Goal: Task Accomplishment & Management: Manage account settings

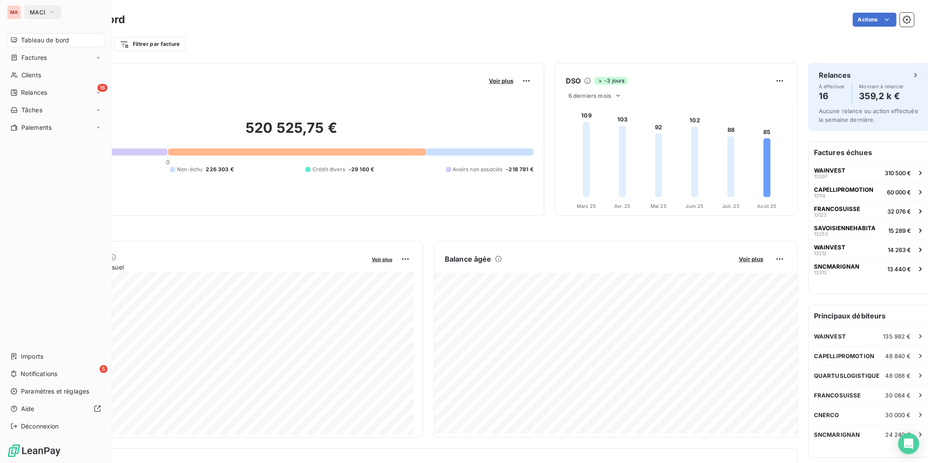
click at [49, 9] on icon "button" at bounding box center [52, 12] width 7 height 9
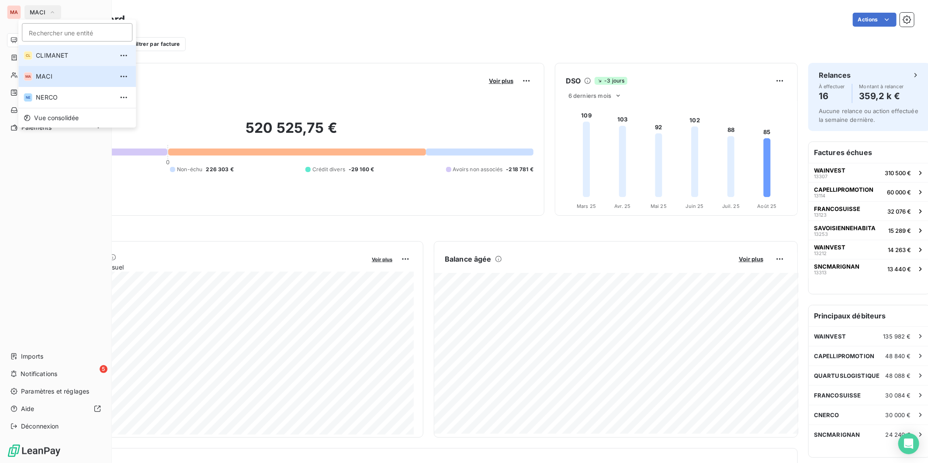
click at [46, 57] on li "CL CLIMANET" at bounding box center [77, 55] width 118 height 21
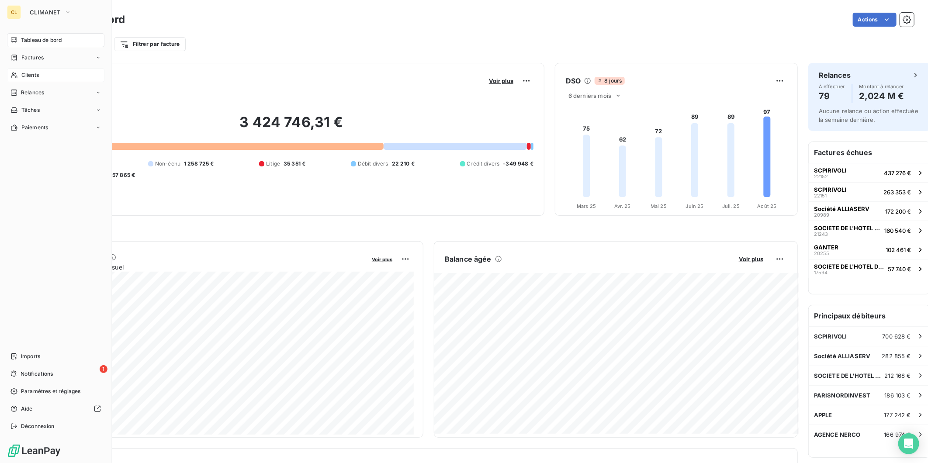
click at [24, 71] on span "Clients" at bounding box center [29, 75] width 17 height 8
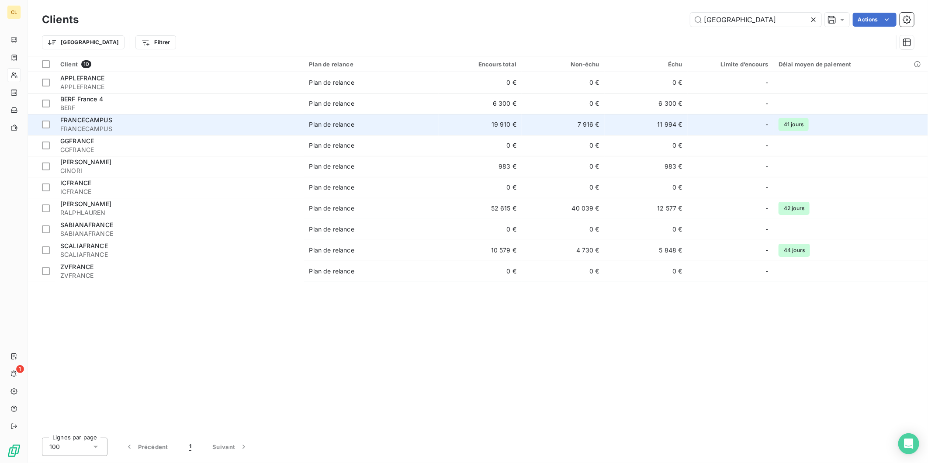
type input "france"
click at [146, 114] on td "FRANCECAMPUS FRANCECAMPUS" at bounding box center [179, 124] width 249 height 21
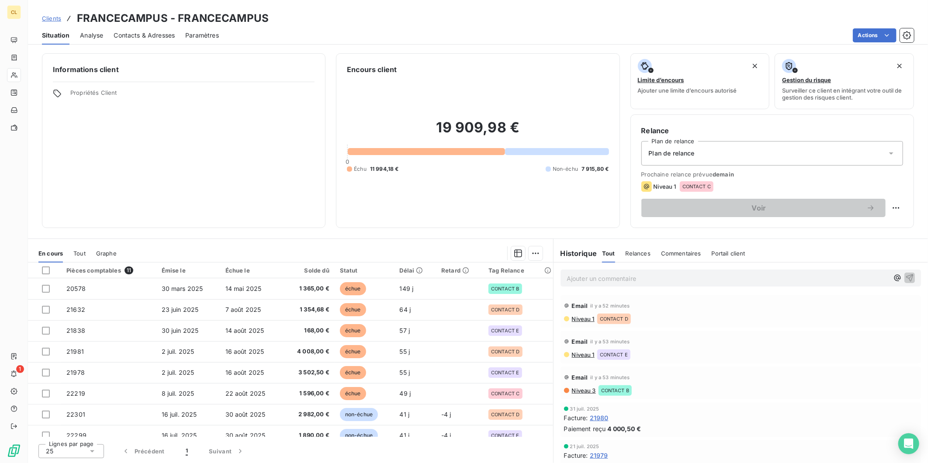
click at [138, 31] on span "Contacts & Adresses" at bounding box center [144, 35] width 61 height 9
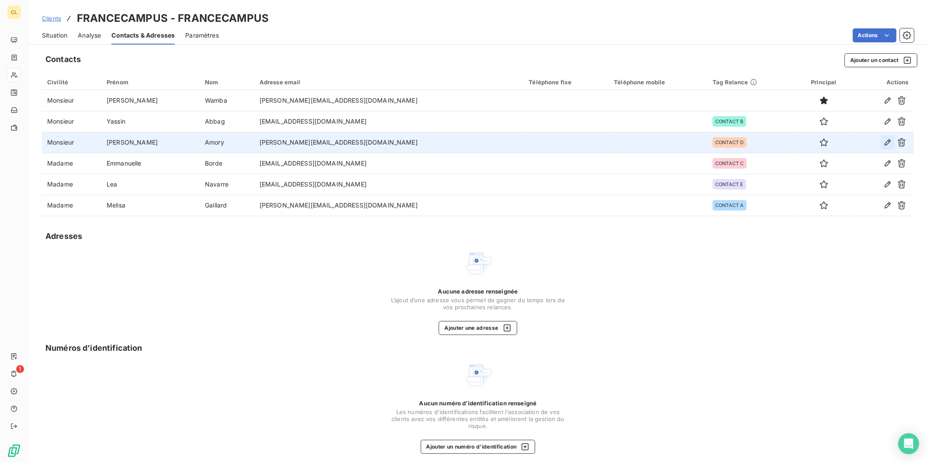
click at [892, 138] on icon "button" at bounding box center [887, 142] width 9 height 9
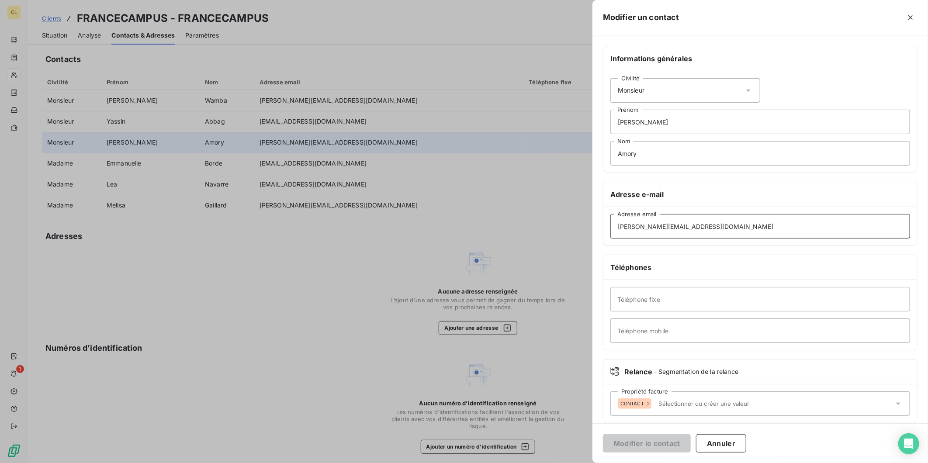
drag, startPoint x: 800, startPoint y: 195, endPoint x: 652, endPoint y: 190, distance: 147.3
click at [652, 463] on div "Modifier un contact Informations générales Civilité Monsieur Guillaume Prénom A…" at bounding box center [464, 463] width 928 height 0
paste input "arsene.legois"
type input "arsene.legois@greystar.com"
click at [691, 439] on button "Modifier le contact" at bounding box center [647, 443] width 88 height 18
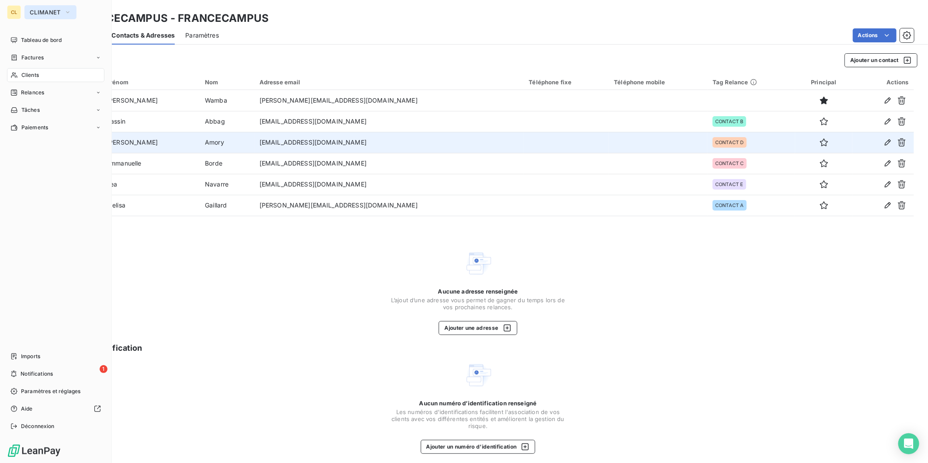
click at [48, 12] on span "CLIMANET" at bounding box center [45, 12] width 31 height 7
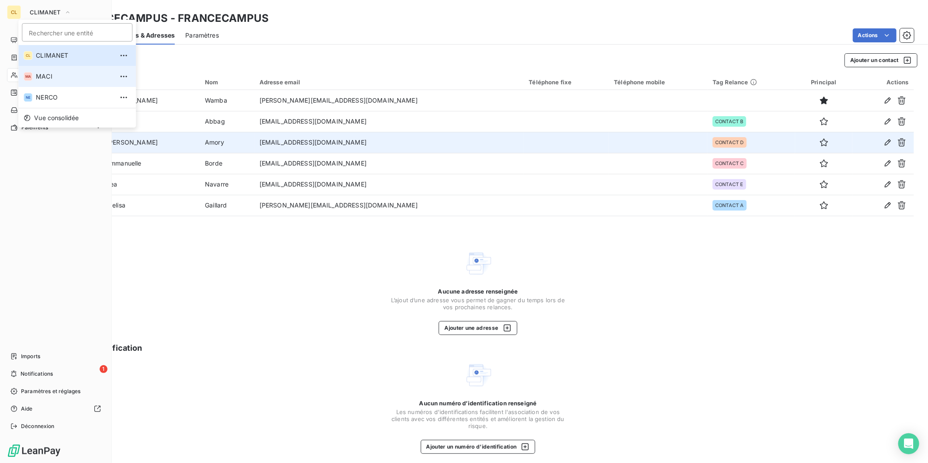
click at [36, 73] on span "MACI" at bounding box center [74, 76] width 77 height 9
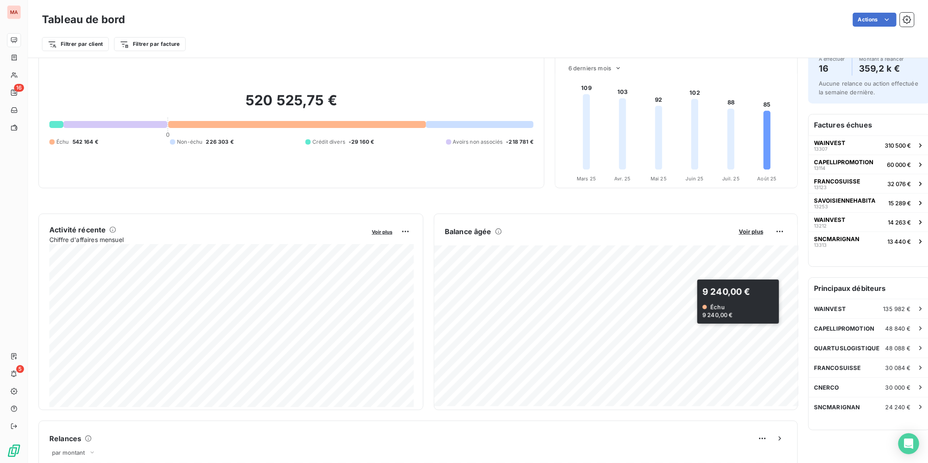
scroll to position [49, 0]
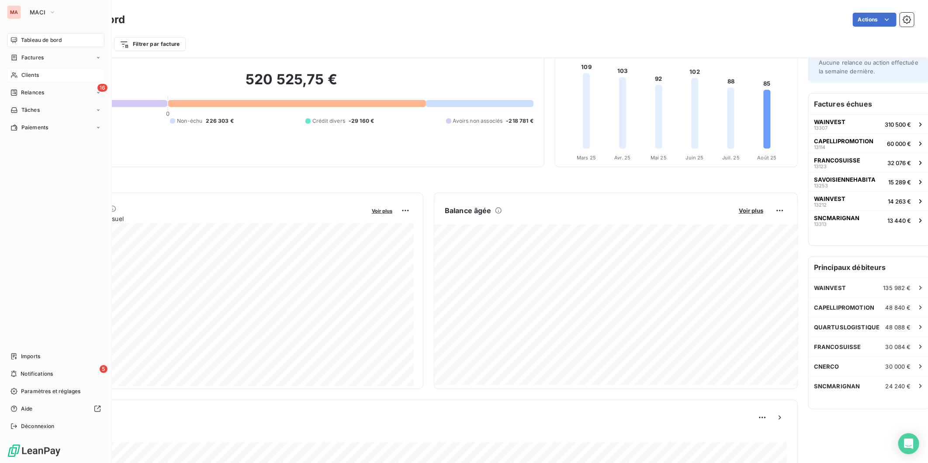
click at [21, 71] on span "Clients" at bounding box center [29, 75] width 17 height 8
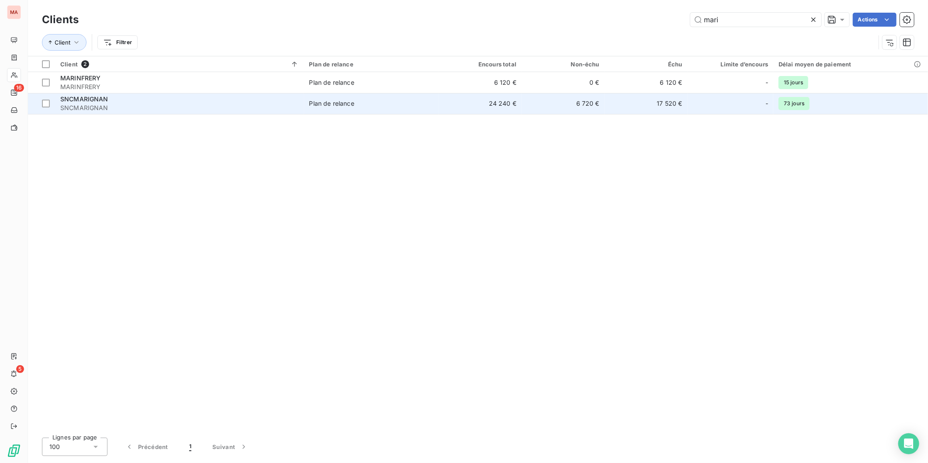
type input "mari"
click at [439, 93] on td "24 240 €" at bounding box center [480, 103] width 83 height 21
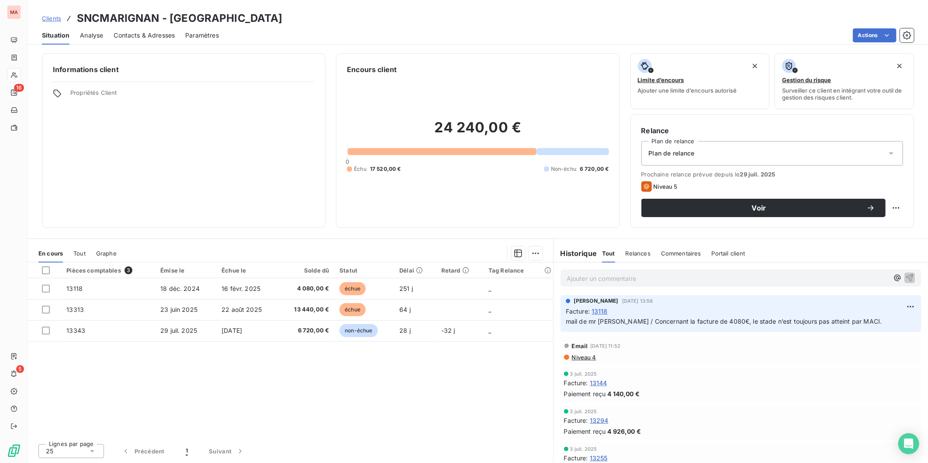
click at [156, 31] on span "Contacts & Adresses" at bounding box center [144, 35] width 61 height 9
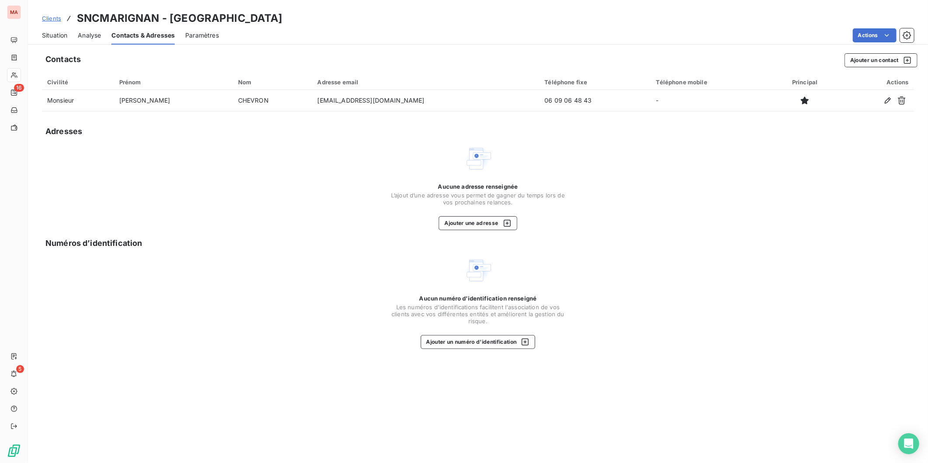
click at [50, 31] on span "Situation" at bounding box center [54, 35] width 25 height 9
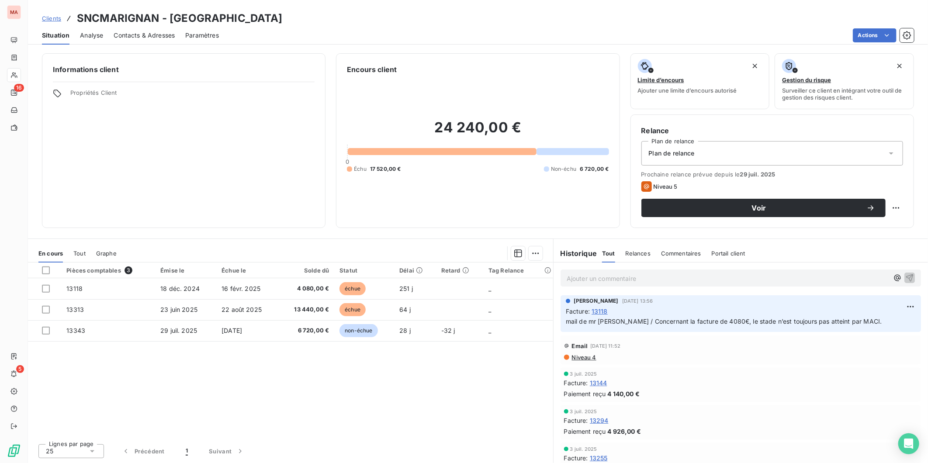
click at [42, 15] on span "Clients" at bounding box center [51, 18] width 19 height 7
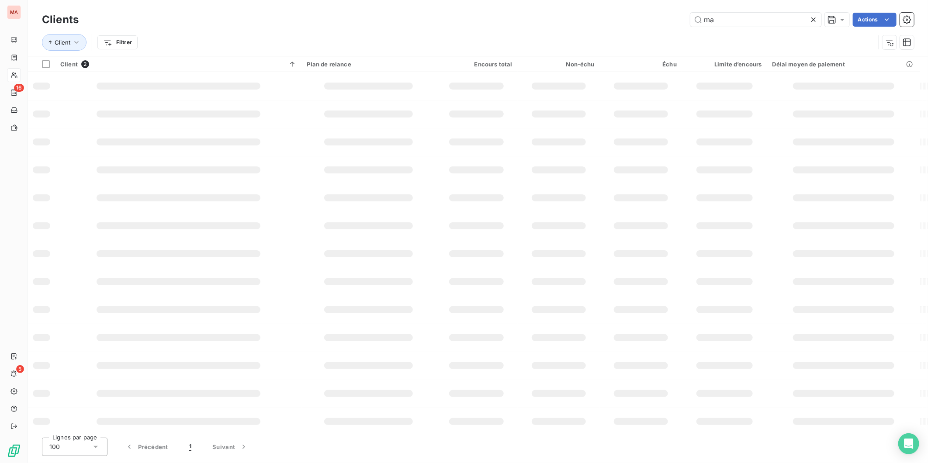
type input "m"
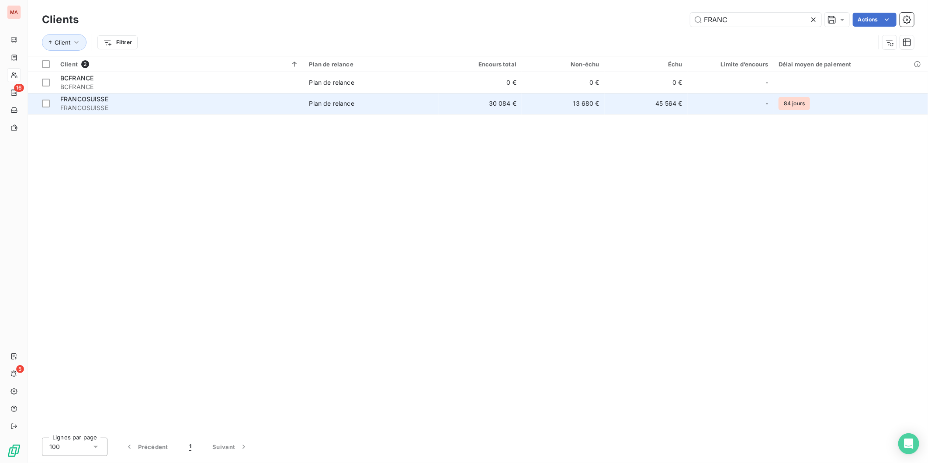
type input "FRANC"
click at [710, 97] on div "-" at bounding box center [730, 104] width 75 height 14
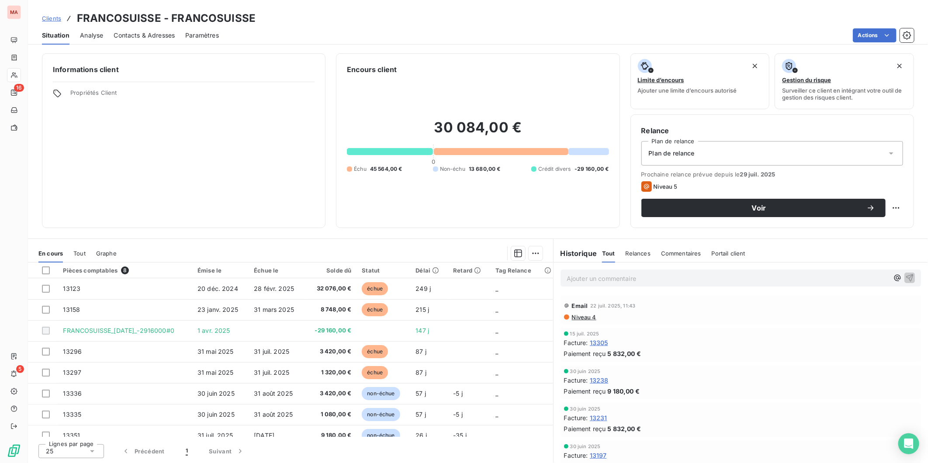
click at [141, 31] on span "Contacts & Adresses" at bounding box center [144, 35] width 61 height 9
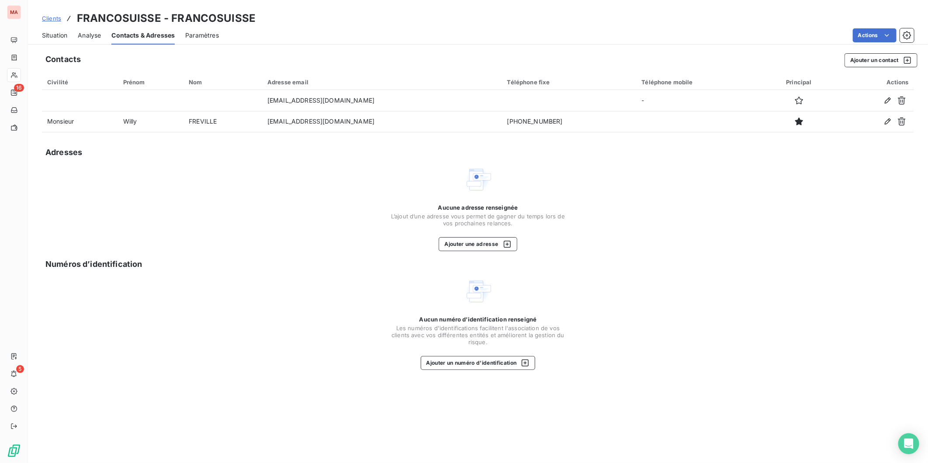
click at [44, 31] on span "Situation" at bounding box center [54, 35] width 25 height 9
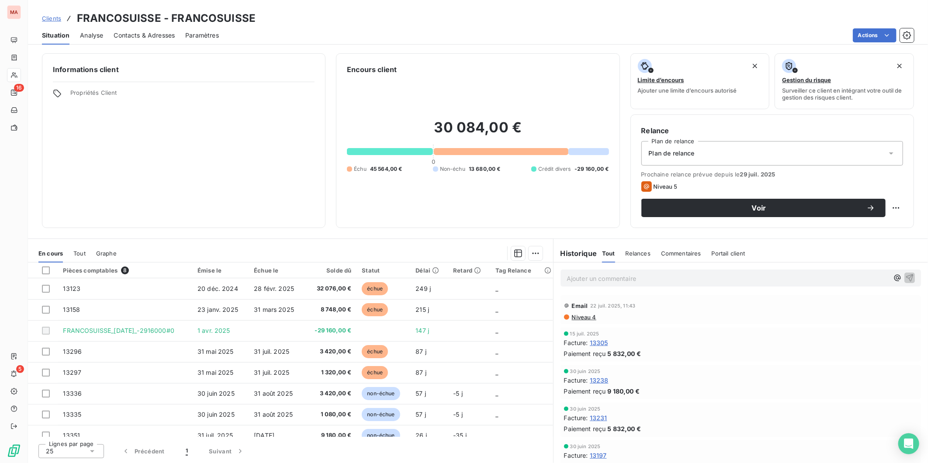
click at [44, 15] on span "Clients" at bounding box center [51, 18] width 19 height 7
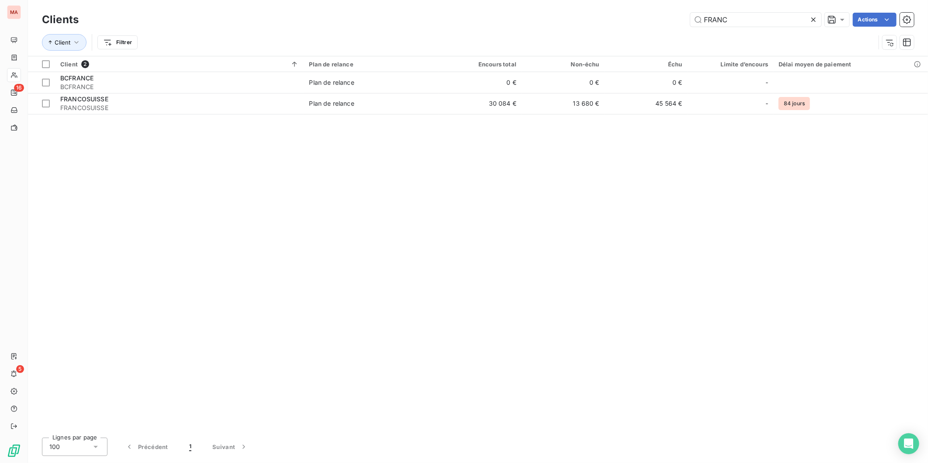
drag, startPoint x: 763, startPoint y: 11, endPoint x: 696, endPoint y: 10, distance: 67.3
click at [696, 13] on div "FRANC Actions" at bounding box center [501, 20] width 825 height 14
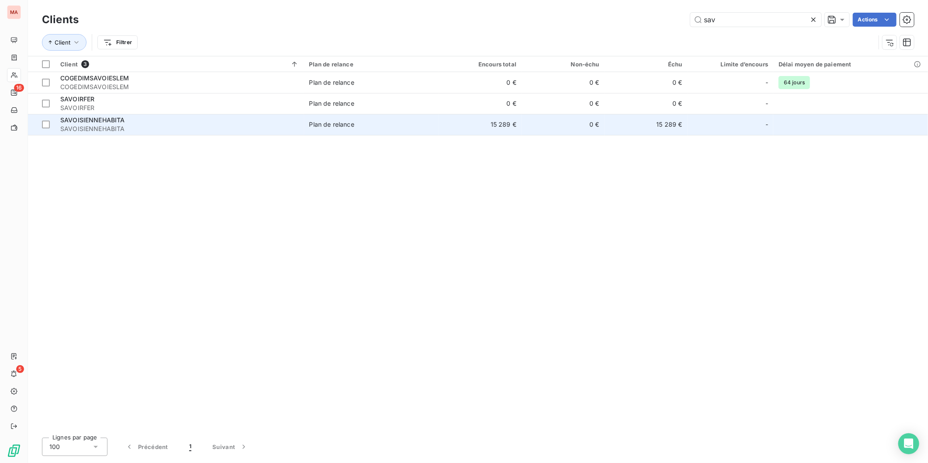
type input "sav"
click at [92, 116] on span "SAVOISIENNEHABITA" at bounding box center [92, 119] width 65 height 7
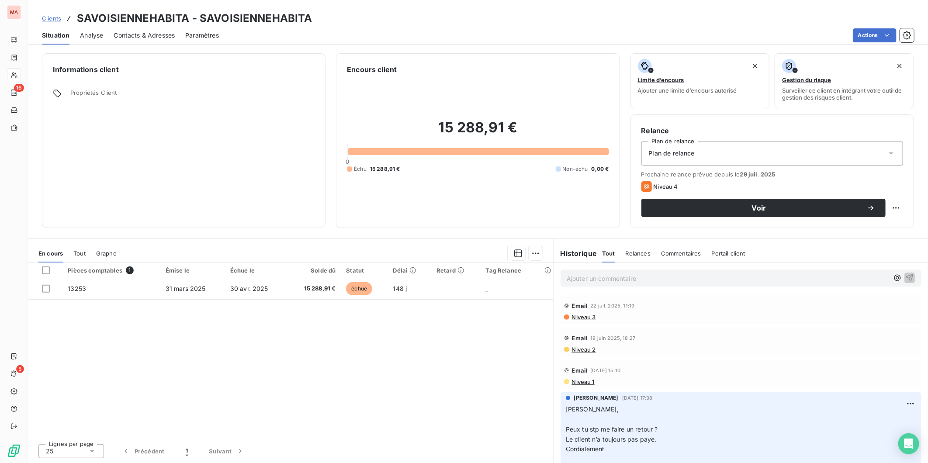
click at [577, 314] on span "Niveau 3" at bounding box center [583, 317] width 25 height 7
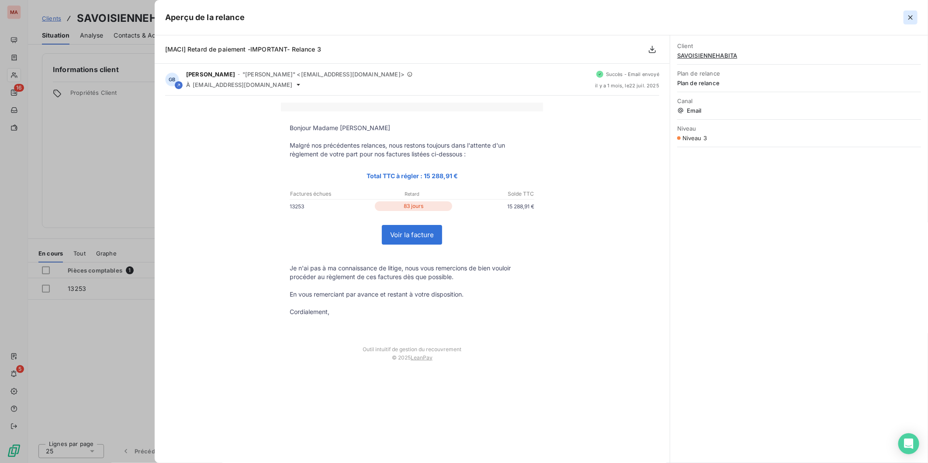
click at [911, 14] on icon "button" at bounding box center [910, 17] width 9 height 9
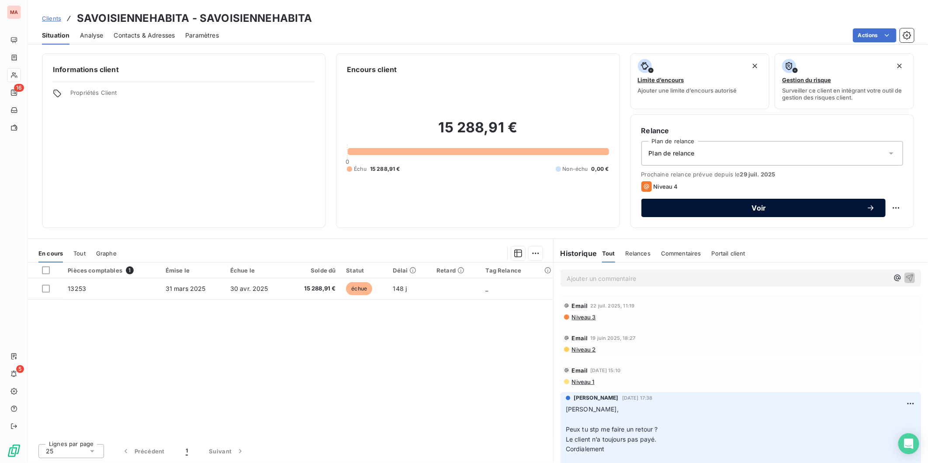
click at [718, 204] on span "Voir" at bounding box center [759, 207] width 215 height 7
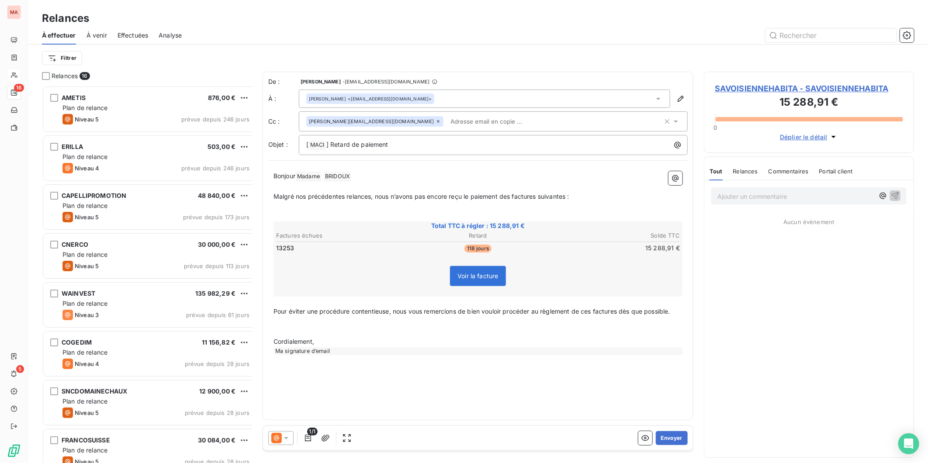
scroll to position [381, 208]
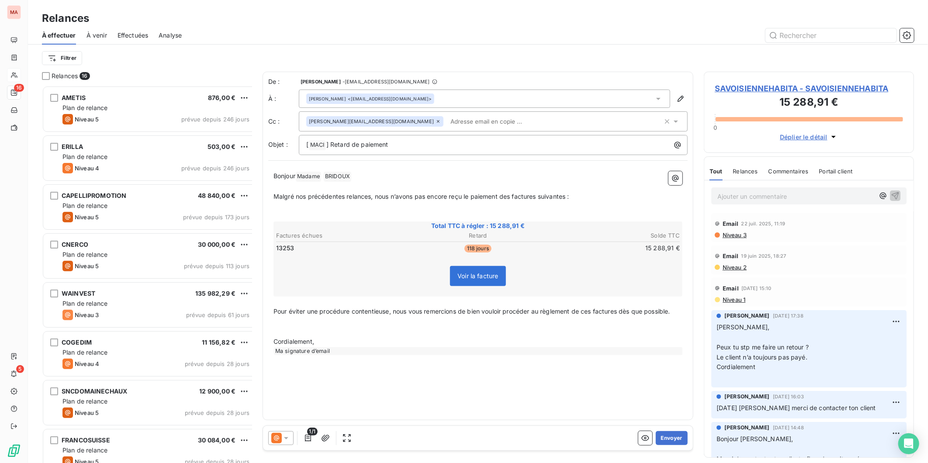
click at [447, 115] on input "text" at bounding box center [497, 121] width 101 height 13
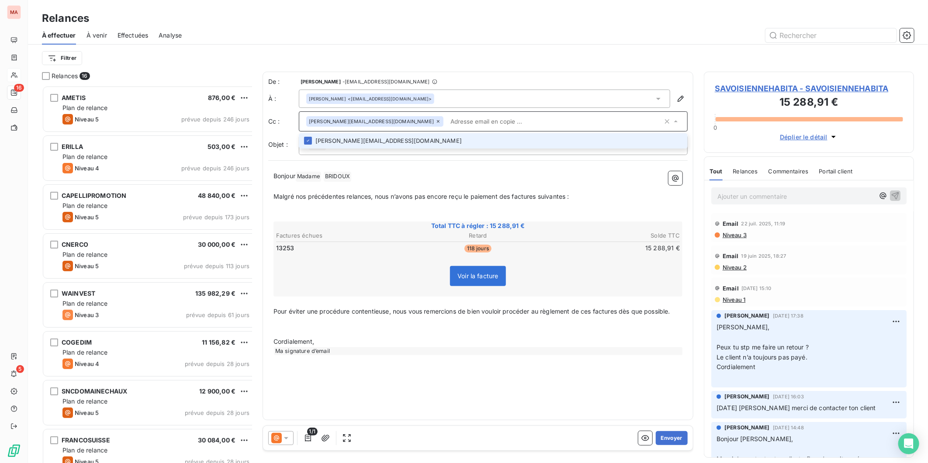
paste input "[PERSON_NAME][EMAIL_ADDRESS][DOMAIN_NAME]"
type input "[PERSON_NAME][EMAIL_ADDRESS][DOMAIN_NAME]"
click at [369, 133] on li "[PERSON_NAME][EMAIL_ADDRESS][DOMAIN_NAME]" at bounding box center [493, 140] width 389 height 15
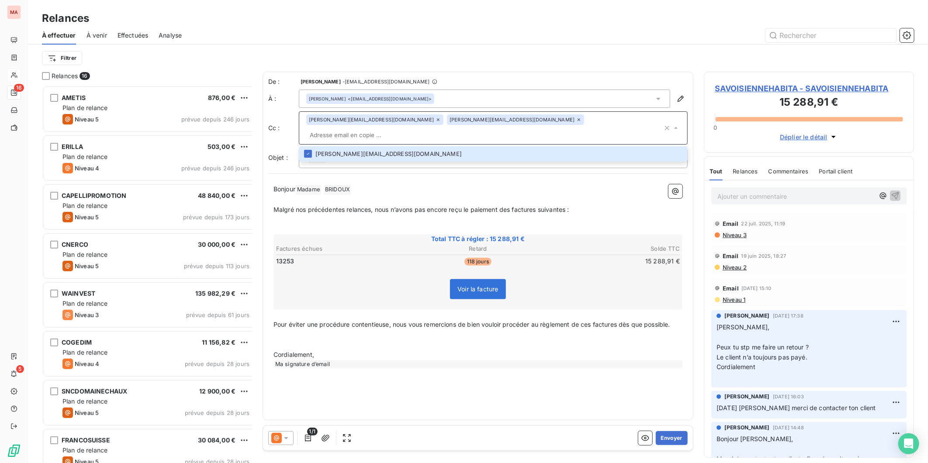
click at [391, 215] on p at bounding box center [478, 220] width 409 height 10
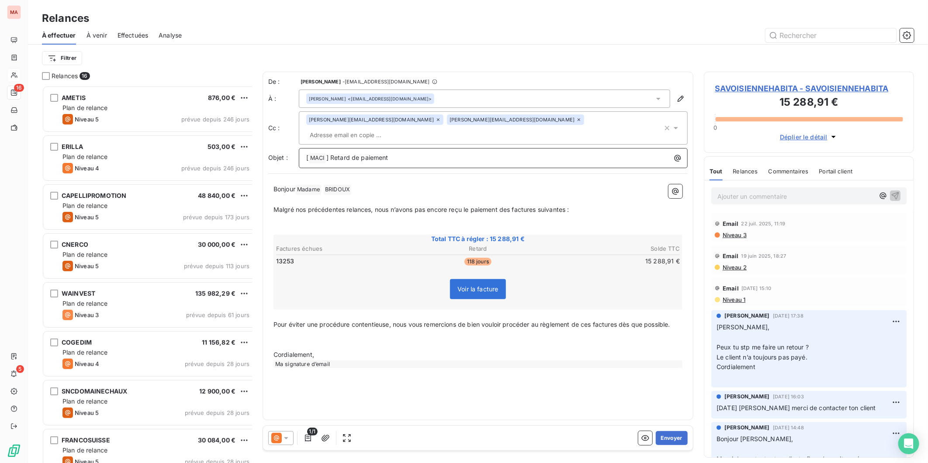
click at [367, 153] on p "[ MACI ﻿ ] Retard de paiement" at bounding box center [495, 158] width 378 height 10
click at [680, 432] on button "Envoyer" at bounding box center [672, 438] width 32 height 14
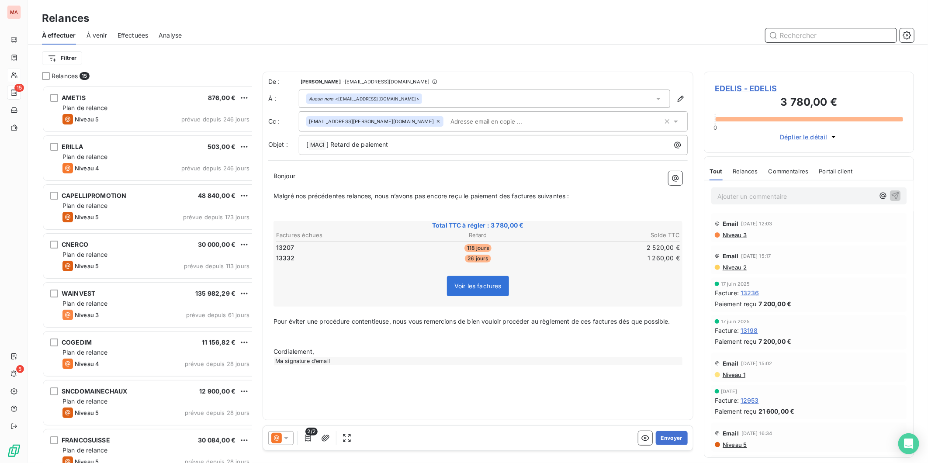
drag, startPoint x: 788, startPoint y: 31, endPoint x: 800, endPoint y: 28, distance: 12.5
click at [788, 31] on input "text" at bounding box center [830, 35] width 131 height 14
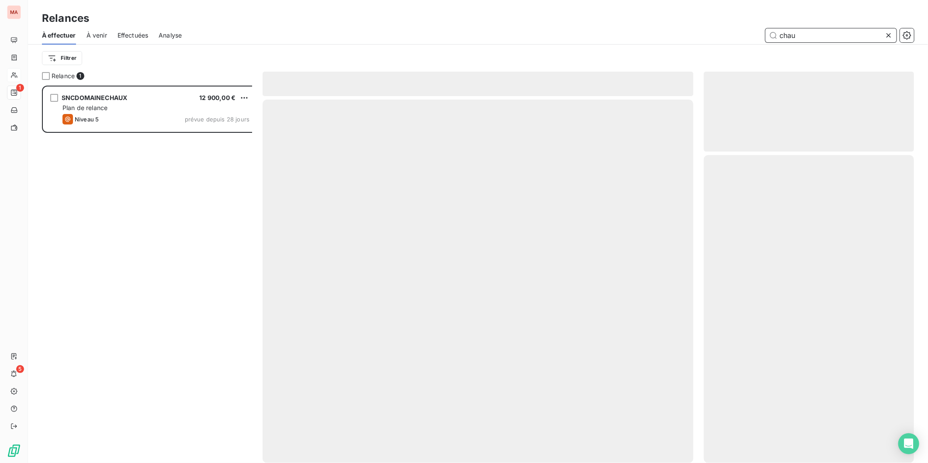
scroll to position [381, 208]
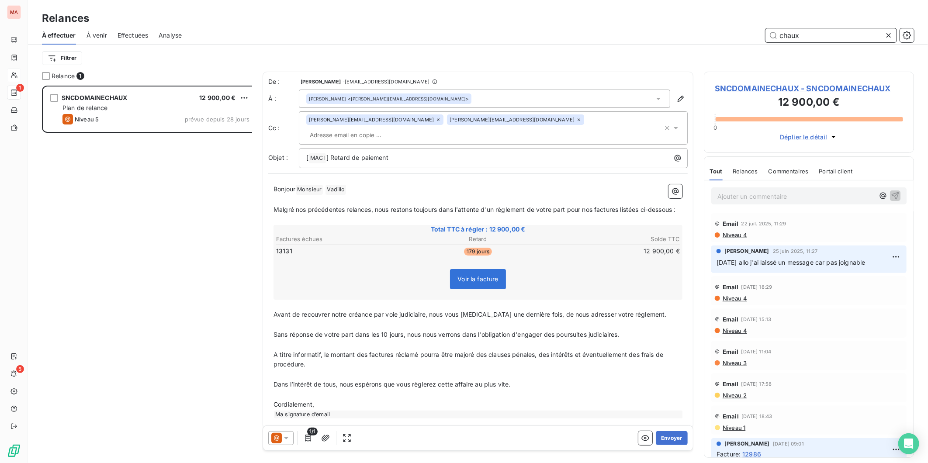
scroll to position [381, 208]
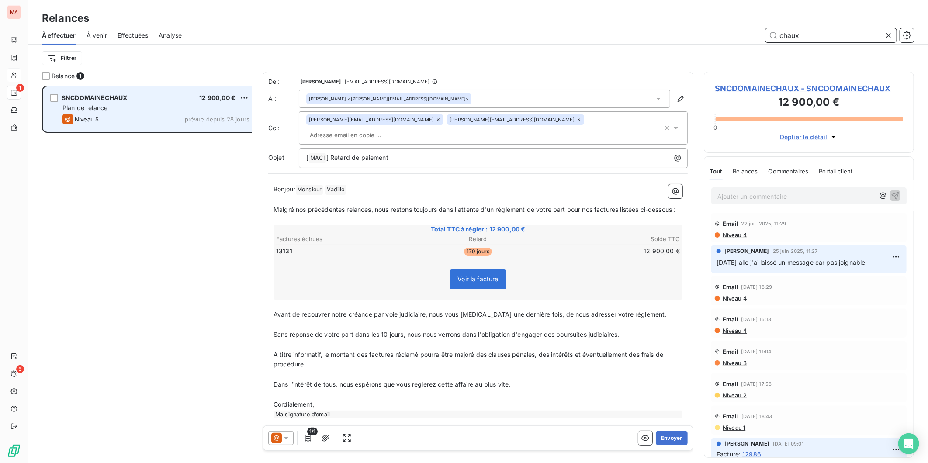
type input "chaux"
click at [167, 94] on div "SNCDOMAINECHAUX 12 900,00 €" at bounding box center [155, 98] width 187 height 8
click at [162, 104] on div "Plan de relance" at bounding box center [155, 108] width 187 height 9
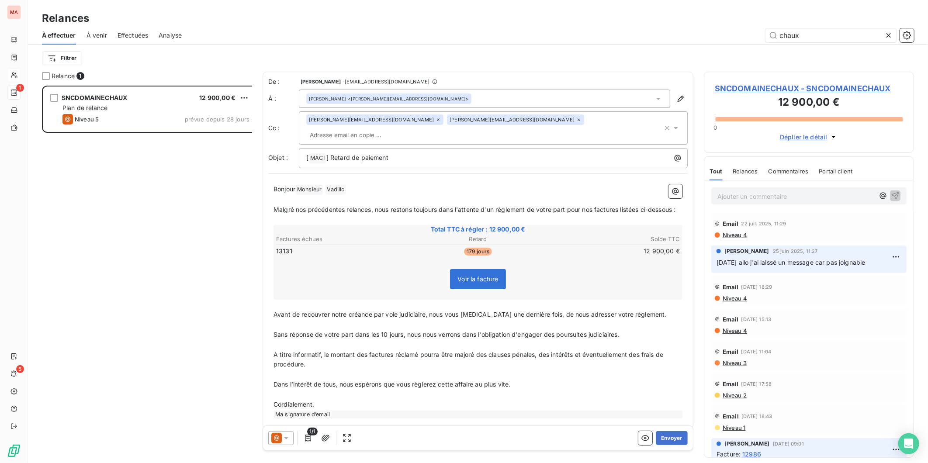
click at [727, 83] on span "SNCDOMAINECHAUX - SNCDOMAINECHAUX" at bounding box center [809, 89] width 188 height 12
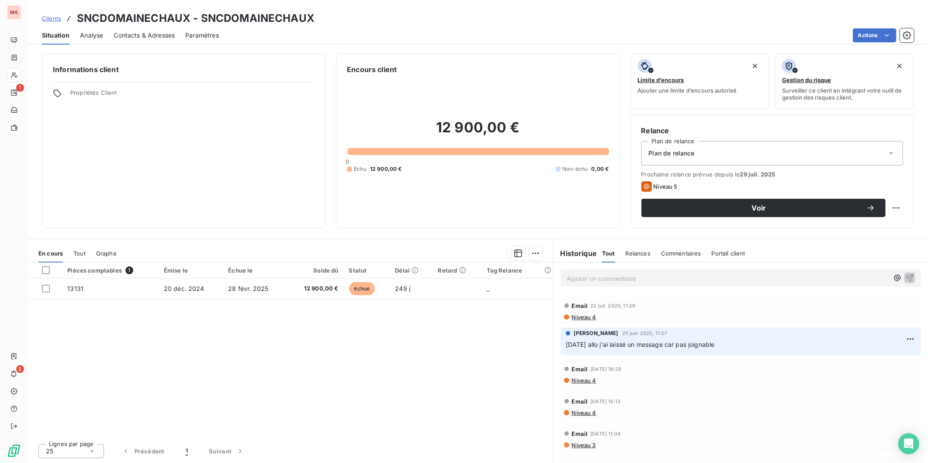
click at [128, 31] on span "Contacts & Adresses" at bounding box center [144, 35] width 61 height 9
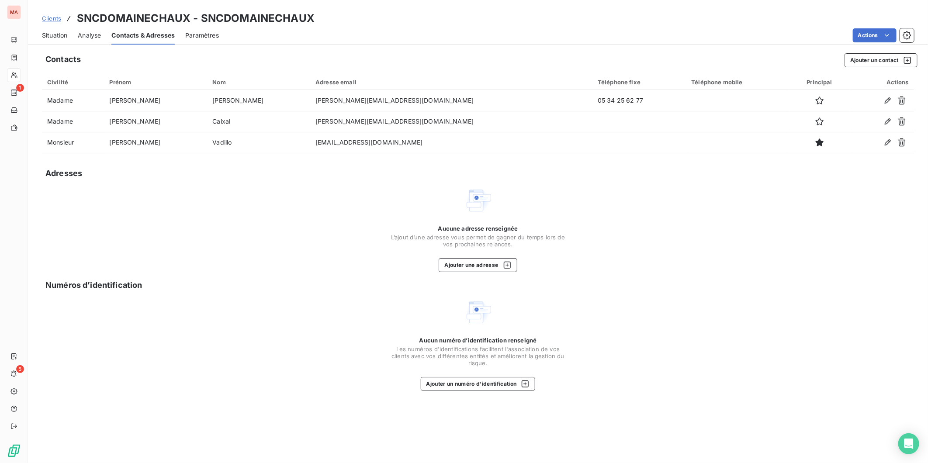
click at [51, 31] on span "Situation" at bounding box center [54, 35] width 25 height 9
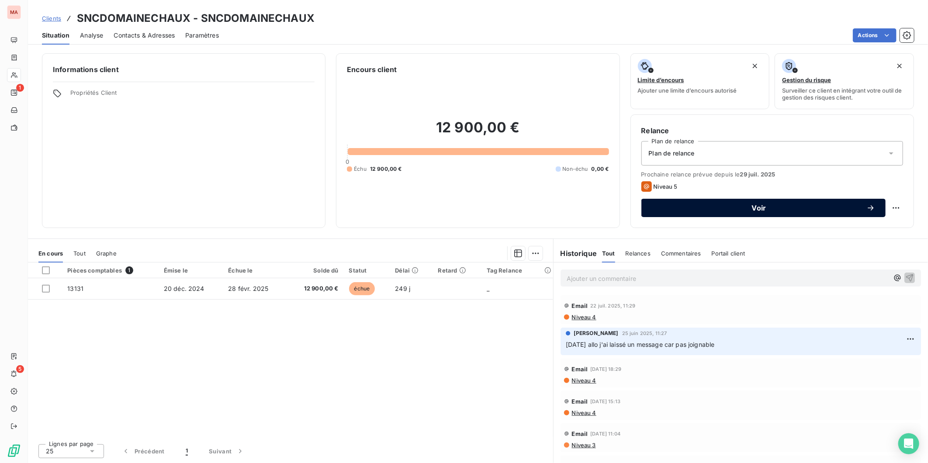
click at [665, 204] on span "Voir" at bounding box center [759, 207] width 215 height 7
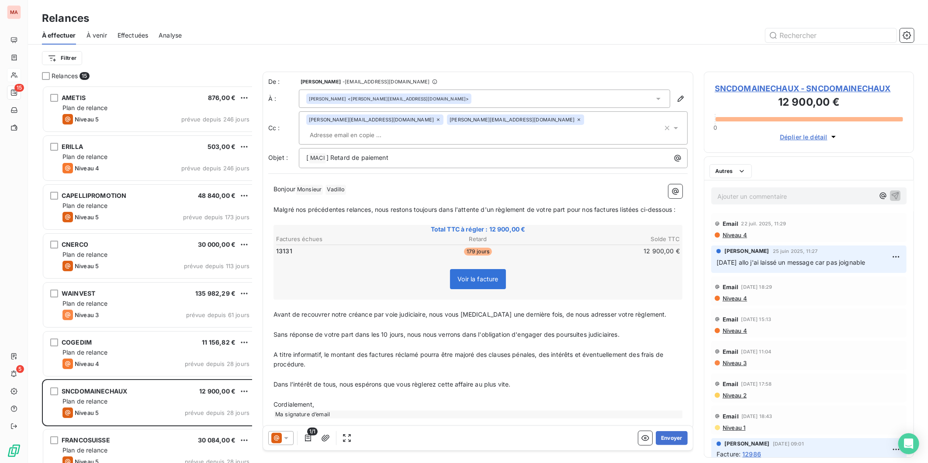
scroll to position [381, 208]
click at [282, 434] on icon at bounding box center [286, 438] width 9 height 9
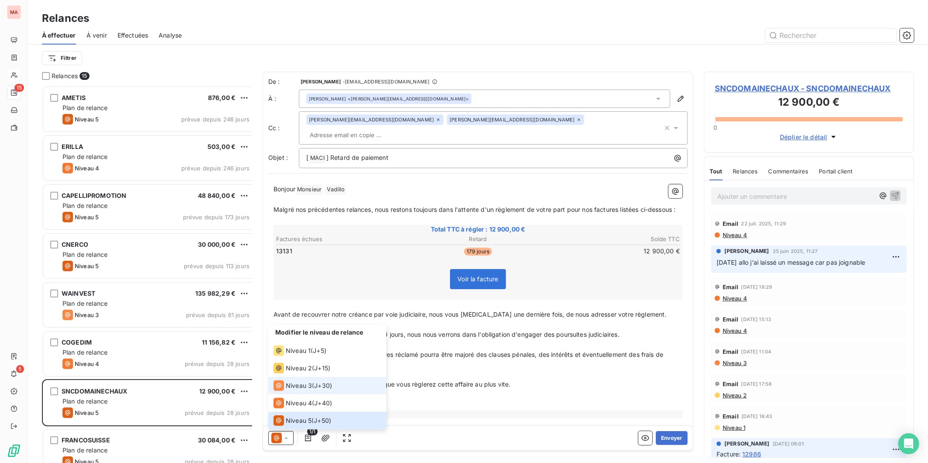
click at [294, 390] on span "Niveau 3" at bounding box center [299, 385] width 26 height 9
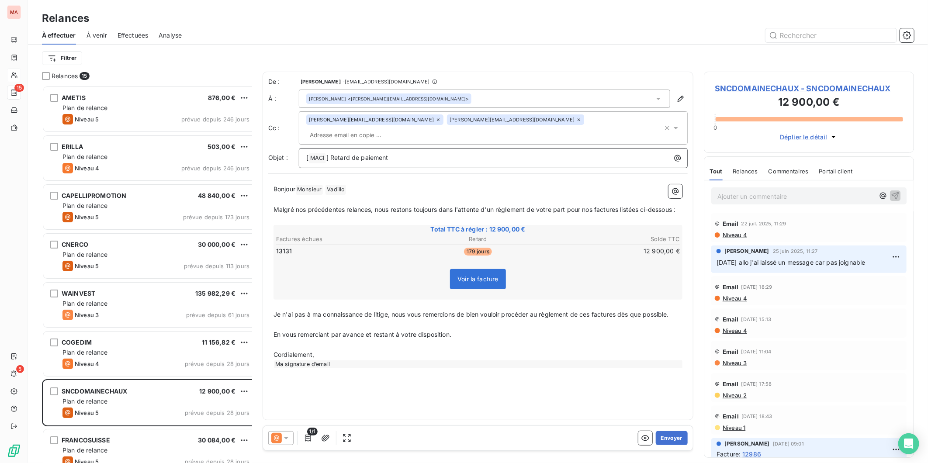
click at [395, 153] on p "[ MACI ﻿ ] Retard de paiement" at bounding box center [495, 158] width 378 height 10
click at [679, 431] on button "Envoyer" at bounding box center [672, 438] width 32 height 14
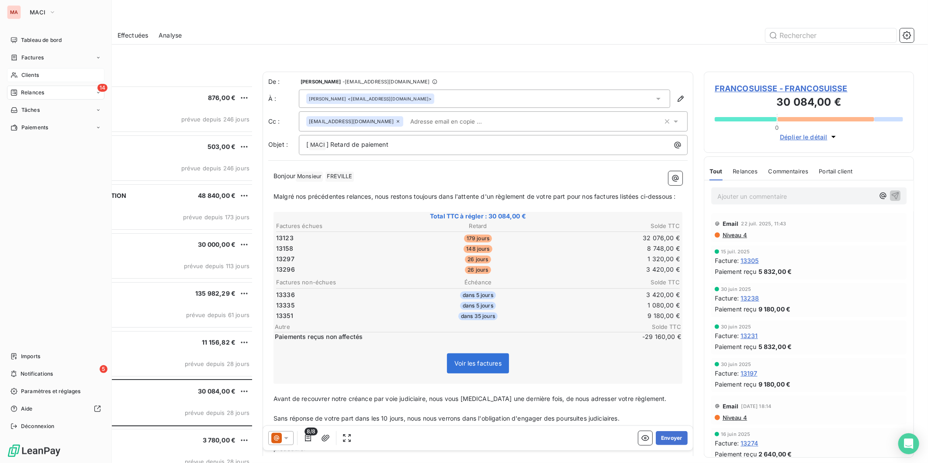
click at [31, 68] on div "Clients" at bounding box center [55, 75] width 97 height 14
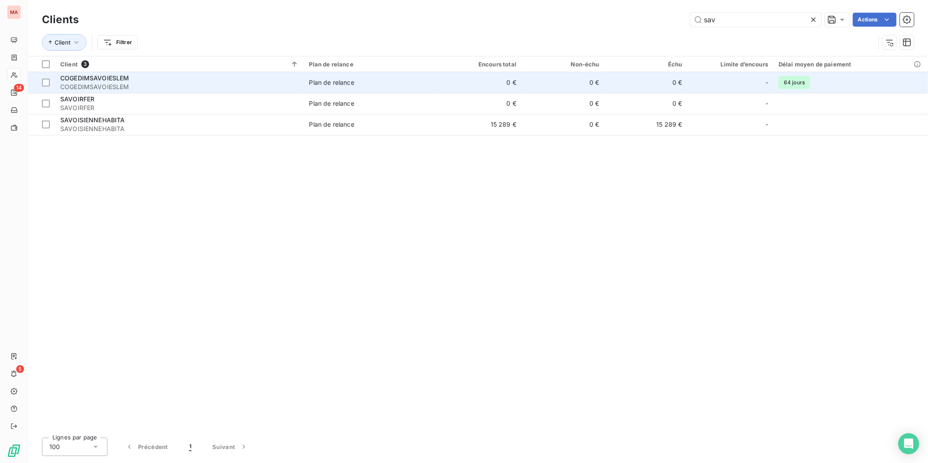
click at [68, 74] on span "COGEDIMSAVOIESLEM" at bounding box center [94, 77] width 69 height 7
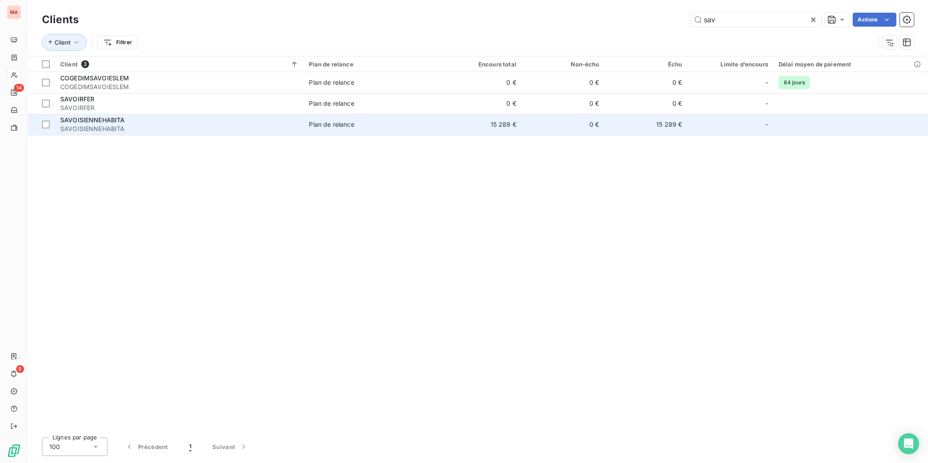
click at [162, 125] on span "SAVOISIENNEHABITA" at bounding box center [179, 129] width 239 height 9
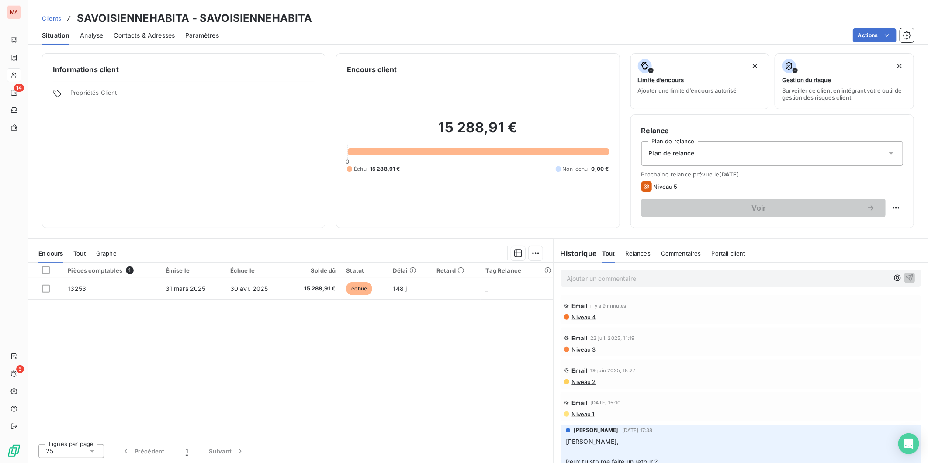
click at [45, 15] on span "Clients" at bounding box center [51, 18] width 19 height 7
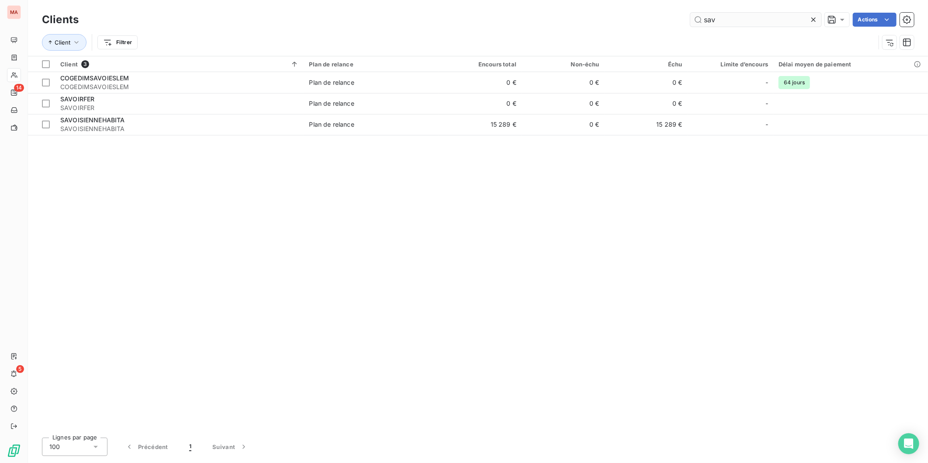
click at [760, 17] on input "sav" at bounding box center [755, 20] width 131 height 14
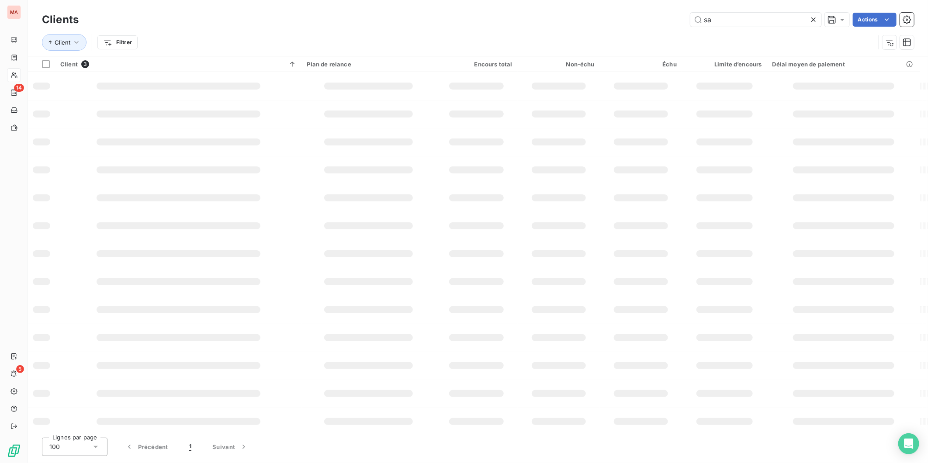
type input "s"
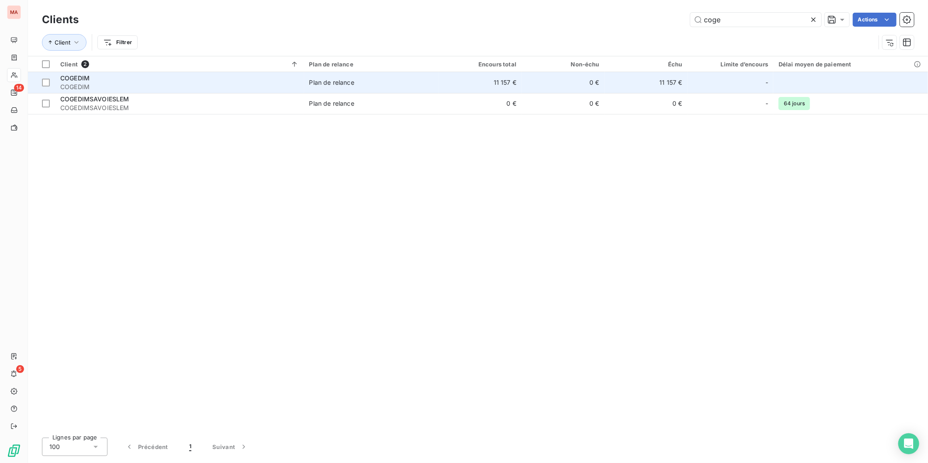
type input "coge"
click at [693, 76] on div "-" at bounding box center [730, 83] width 75 height 14
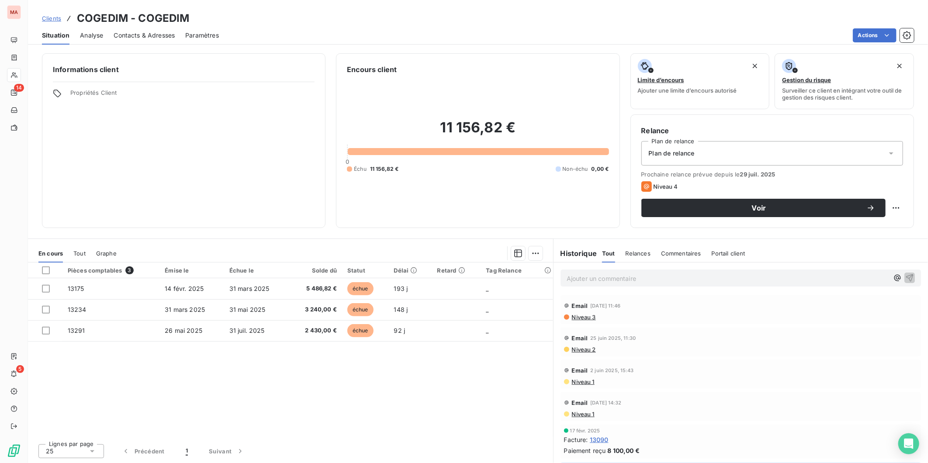
click at [141, 31] on span "Contacts & Adresses" at bounding box center [144, 35] width 61 height 9
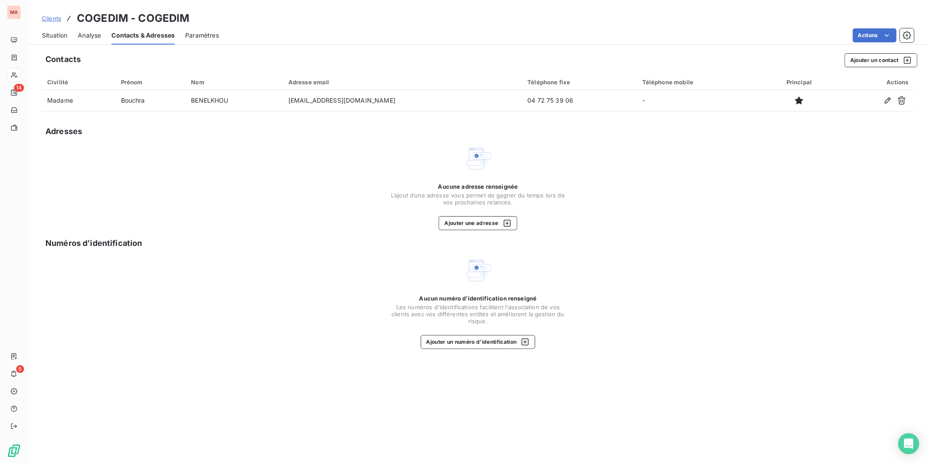
click at [45, 31] on span "Situation" at bounding box center [54, 35] width 25 height 9
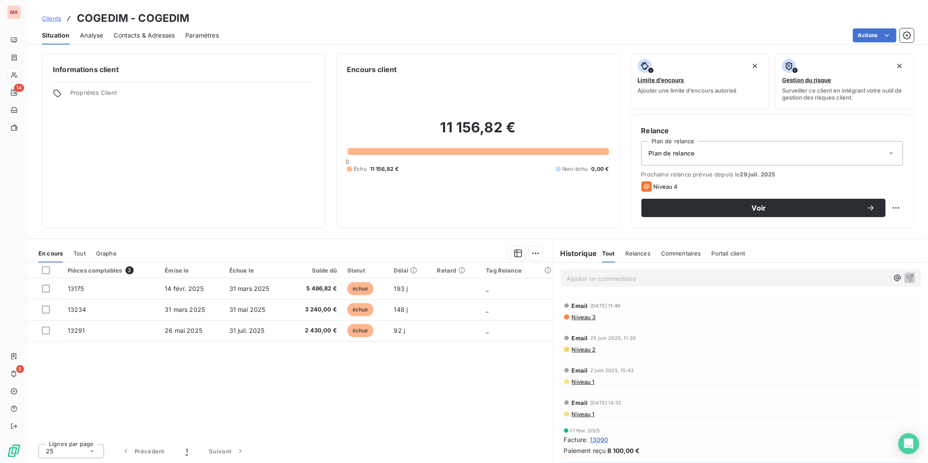
click at [575, 314] on span "Niveau 3" at bounding box center [583, 317] width 25 height 7
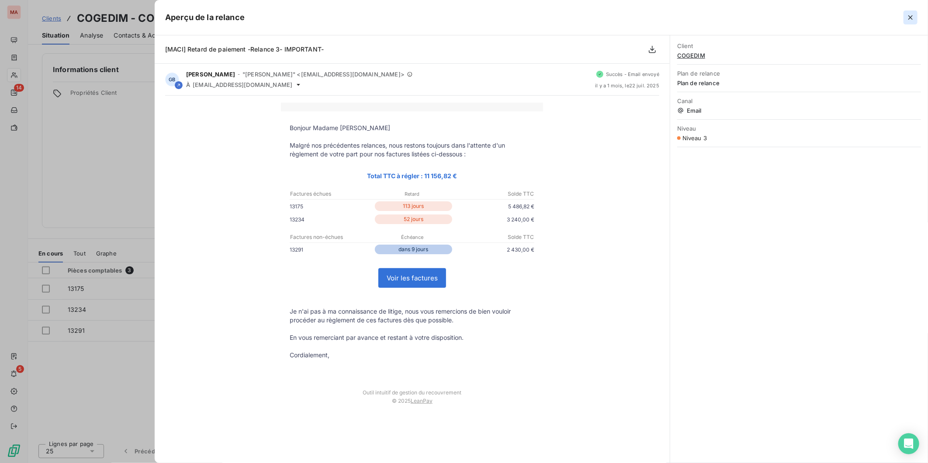
click at [915, 14] on icon "button" at bounding box center [910, 17] width 9 height 9
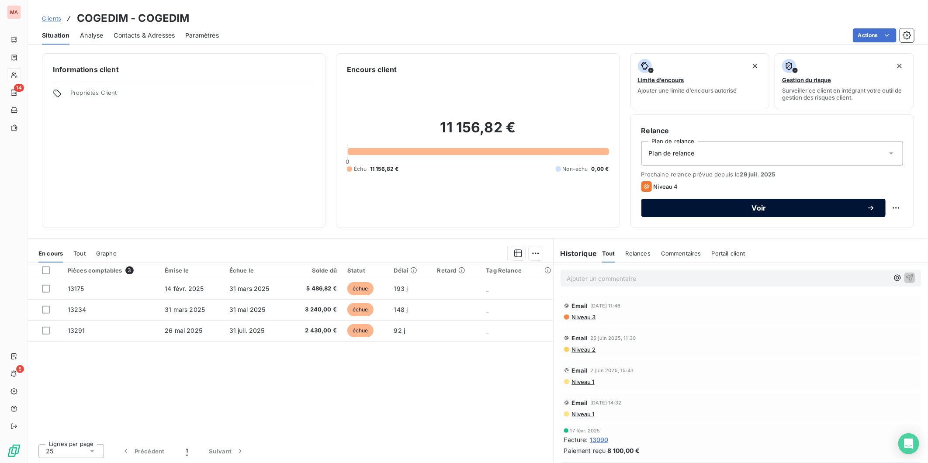
click at [706, 199] on button "Voir" at bounding box center [763, 208] width 244 height 18
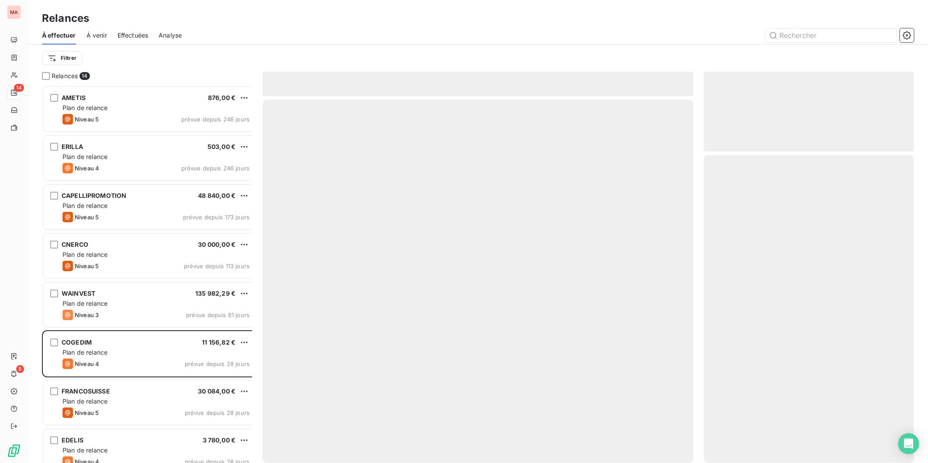
scroll to position [381, 208]
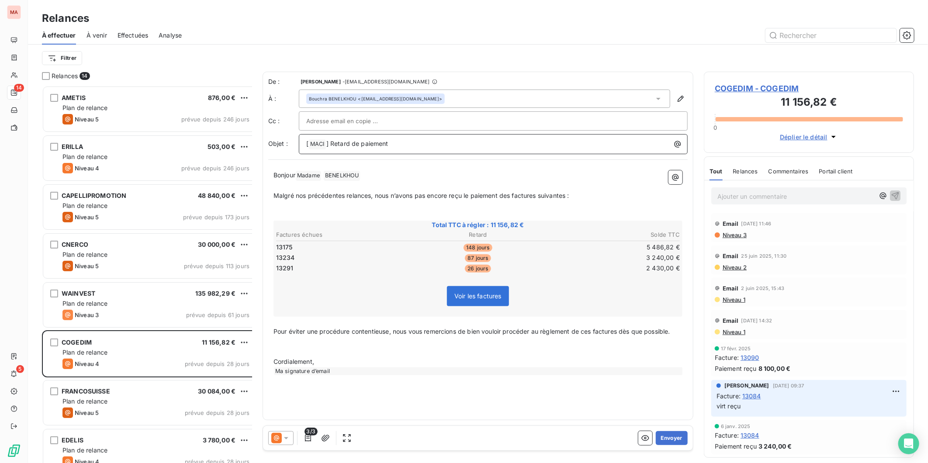
click at [371, 139] on p "[ MACI ﻿ ] Retard de paiement" at bounding box center [495, 144] width 378 height 10
click at [677, 431] on button "Envoyer" at bounding box center [672, 438] width 32 height 14
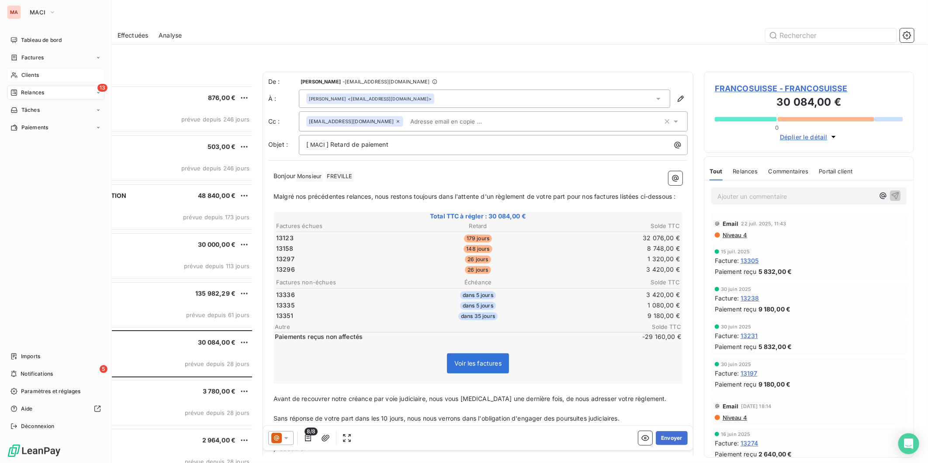
drag, startPoint x: 34, startPoint y: 55, endPoint x: 41, endPoint y: 57, distance: 7.2
click at [34, 71] on span "Clients" at bounding box center [29, 75] width 17 height 8
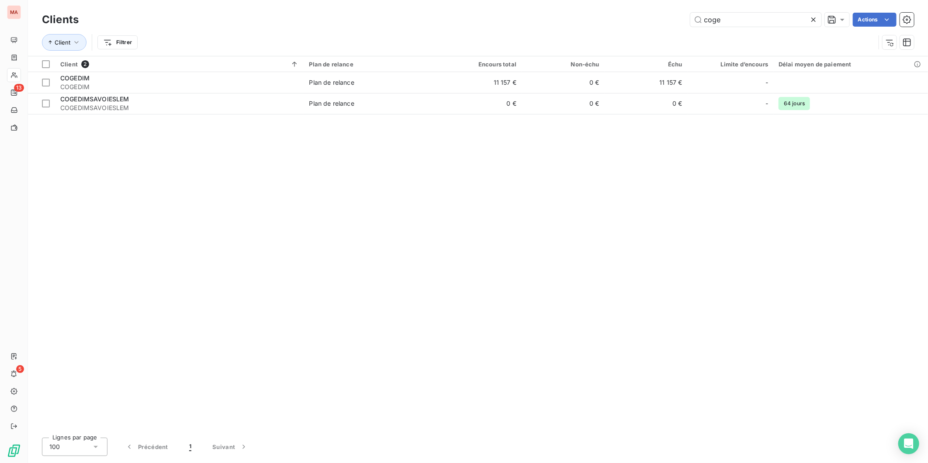
drag, startPoint x: 750, startPoint y: 16, endPoint x: 686, endPoint y: 15, distance: 63.4
click at [686, 15] on div "coge Actions" at bounding box center [501, 20] width 825 height 14
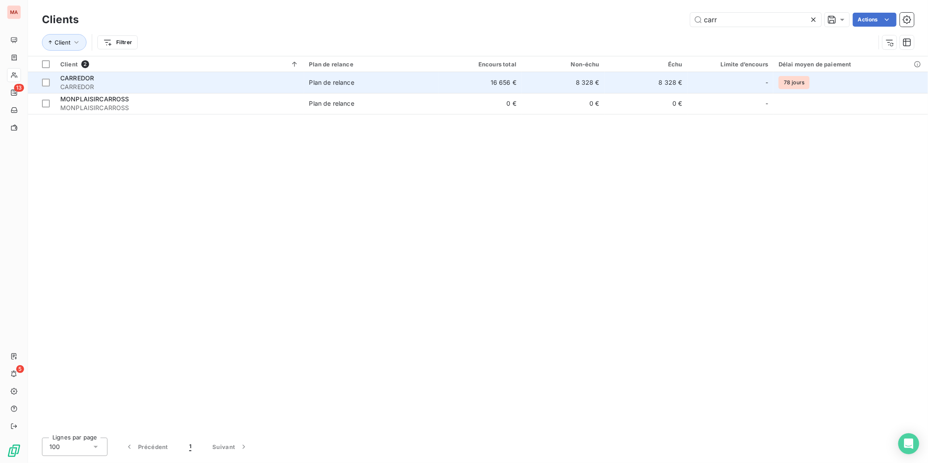
type input "carr"
click at [80, 83] on span "CARREDOR" at bounding box center [179, 87] width 239 height 9
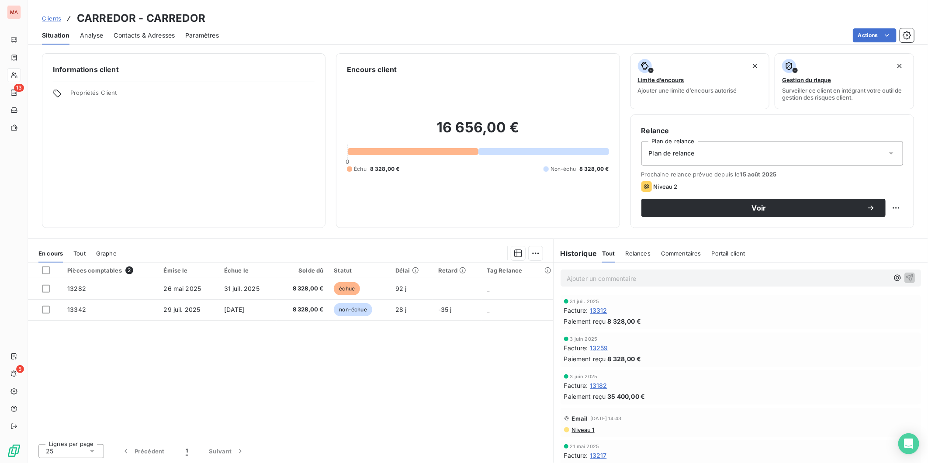
click at [149, 31] on span "Contacts & Adresses" at bounding box center [144, 35] width 61 height 9
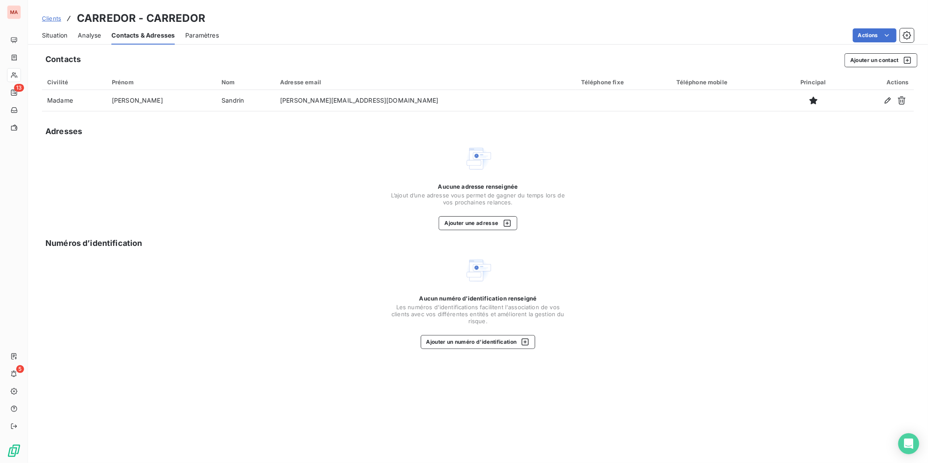
click at [48, 31] on span "Situation" at bounding box center [54, 35] width 25 height 9
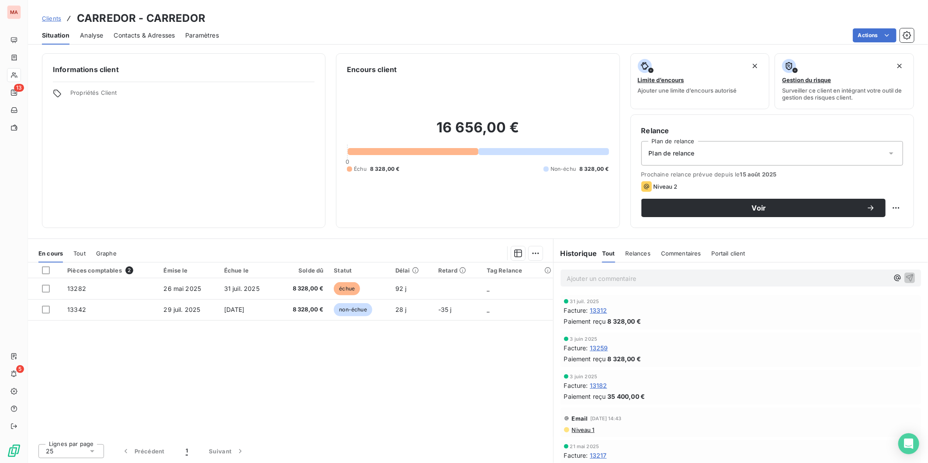
click at [574, 426] on span "Niveau 1" at bounding box center [583, 429] width 24 height 7
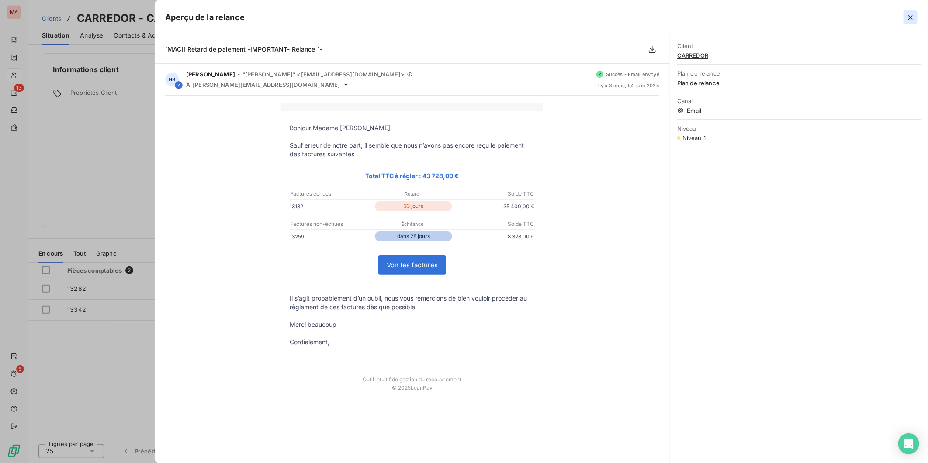
click at [911, 14] on icon "button" at bounding box center [910, 17] width 9 height 9
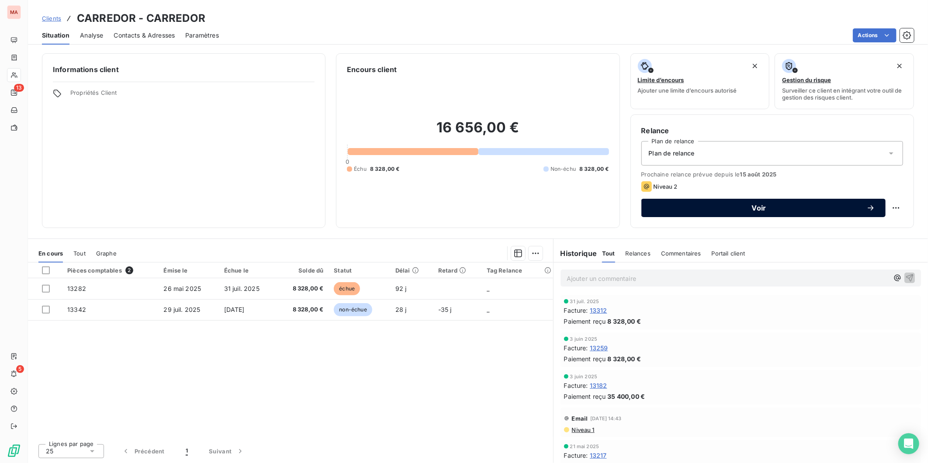
click at [676, 204] on span "Voir" at bounding box center [759, 207] width 215 height 7
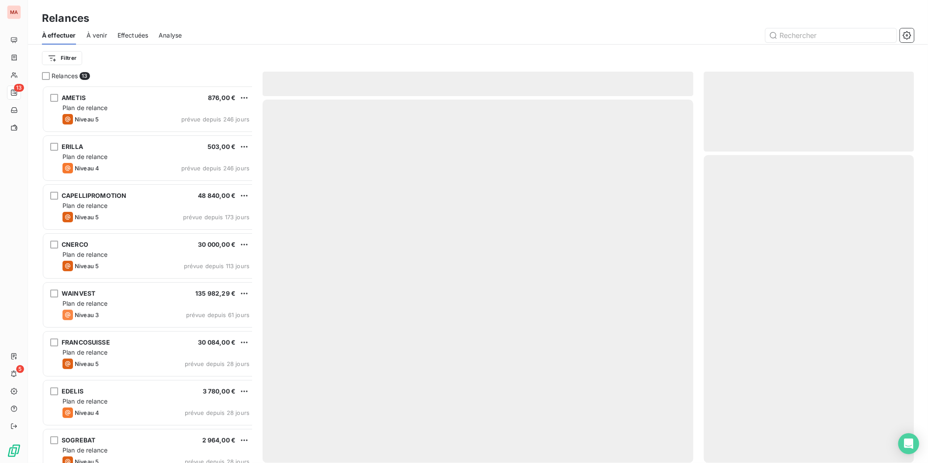
scroll to position [381, 208]
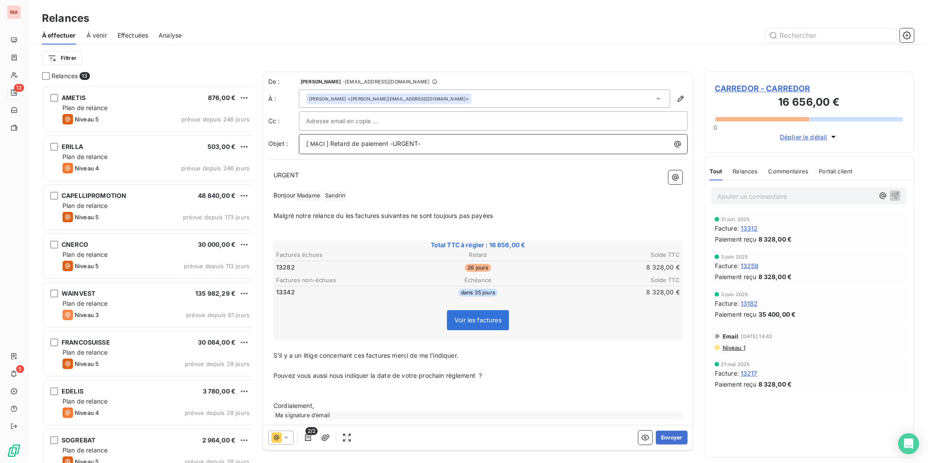
click at [409, 139] on p "[ MACI ﻿ ] Retard de paiement -URGENT-" at bounding box center [495, 144] width 378 height 10
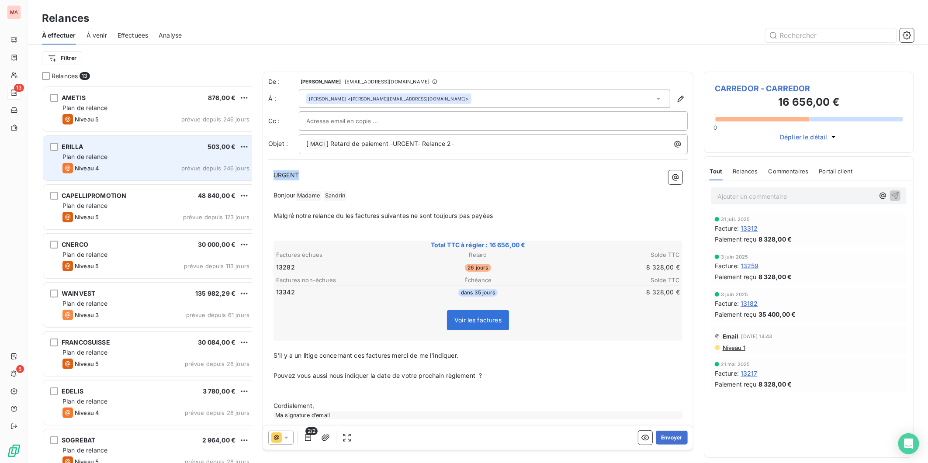
drag, startPoint x: 302, startPoint y: 151, endPoint x: 246, endPoint y: 151, distance: 55.5
click at [246, 151] on div "Relances 13 AMETIS 876,00 € Plan de relance Niveau 5 prévue depuis 246 jours ER…" at bounding box center [478, 267] width 900 height 391
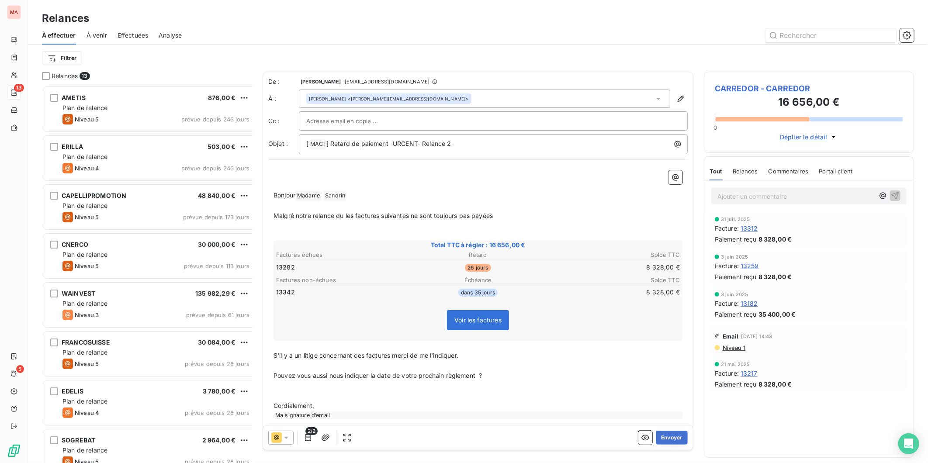
click at [318, 212] on span "Malgré notre relance du les factures suivantes ne sont toujours pas payées" at bounding box center [383, 215] width 219 height 7
drag, startPoint x: 436, startPoint y: 338, endPoint x: 259, endPoint y: 334, distance: 177.4
click at [263, 334] on div "De : [PERSON_NAME] - [EMAIL_ADDRESS][DOMAIN_NAME] À : [PERSON_NAME] <[PERSON_NA…" at bounding box center [478, 251] width 431 height 359
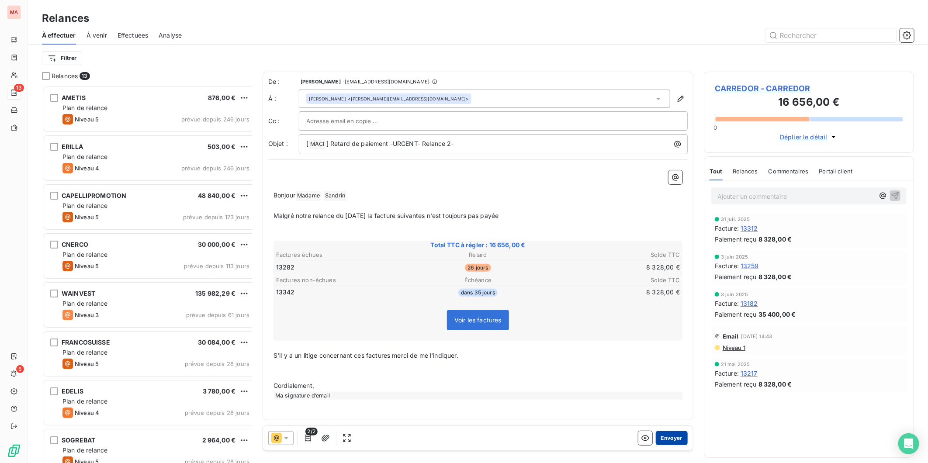
click at [663, 431] on button "Envoyer" at bounding box center [672, 438] width 32 height 14
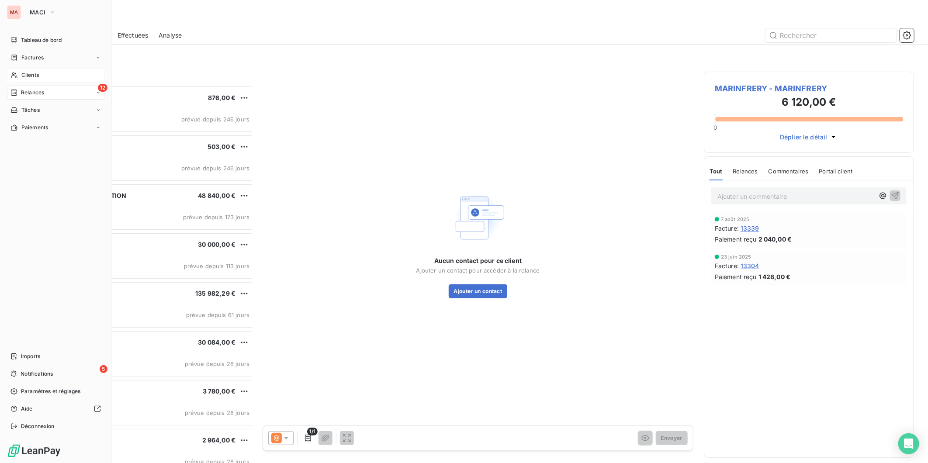
drag, startPoint x: 15, startPoint y: 54, endPoint x: 23, endPoint y: 54, distance: 8.3
click at [15, 68] on div "Clients" at bounding box center [55, 75] width 97 height 14
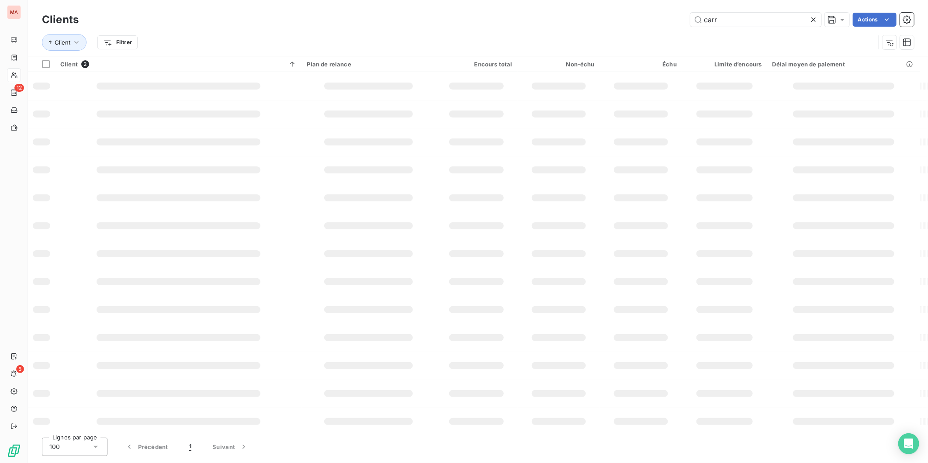
drag, startPoint x: 735, startPoint y: 18, endPoint x: 677, endPoint y: 16, distance: 57.7
click at [677, 16] on div "carr Actions" at bounding box center [501, 20] width 825 height 14
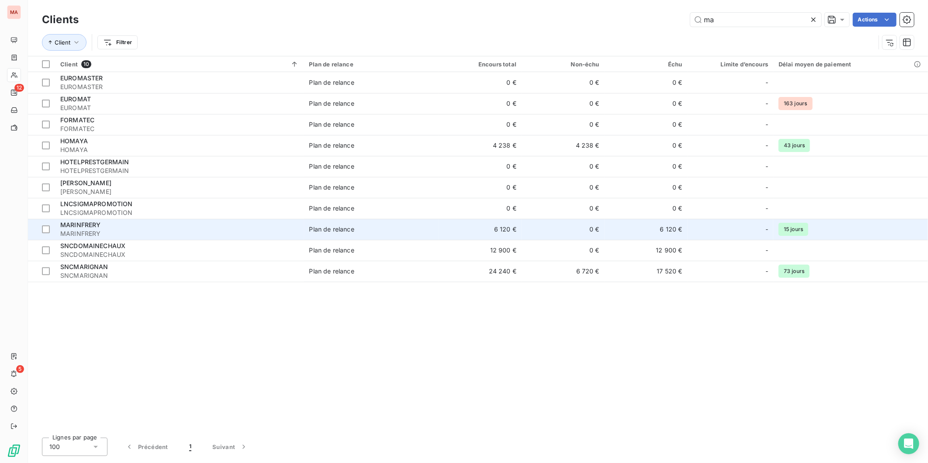
type input "ma"
click at [140, 229] on span "MARINFRERY" at bounding box center [179, 233] width 239 height 9
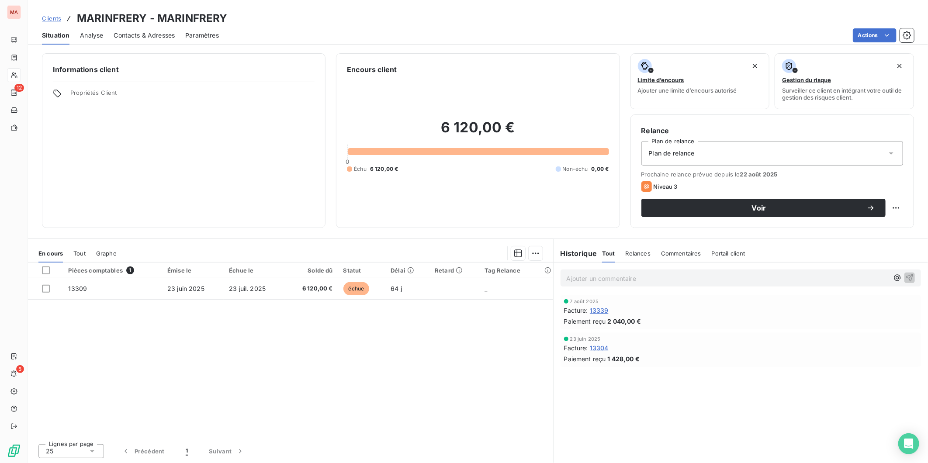
click at [134, 31] on span "Contacts & Adresses" at bounding box center [144, 35] width 61 height 9
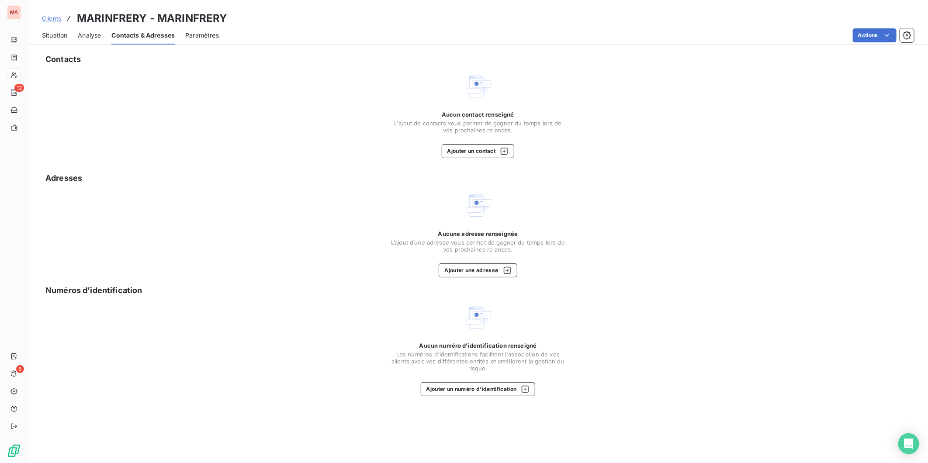
click at [43, 32] on div "Situation" at bounding box center [54, 35] width 25 height 18
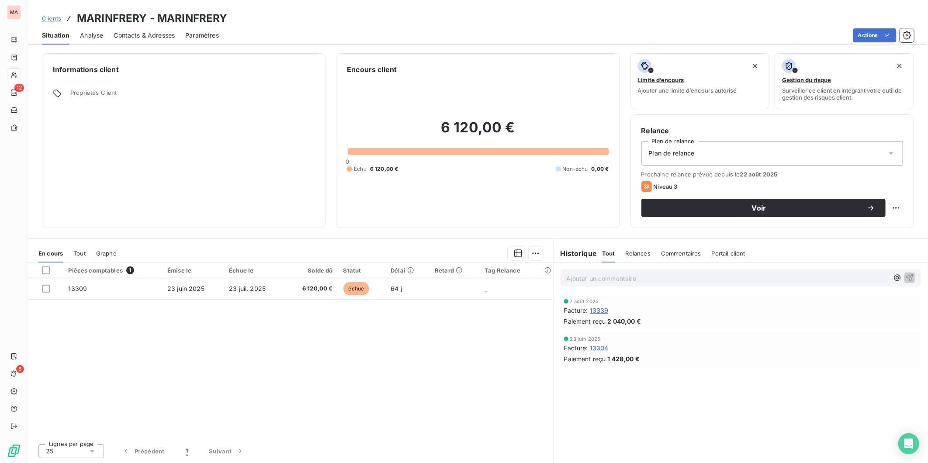
click at [157, 31] on span "Contacts & Adresses" at bounding box center [144, 35] width 61 height 9
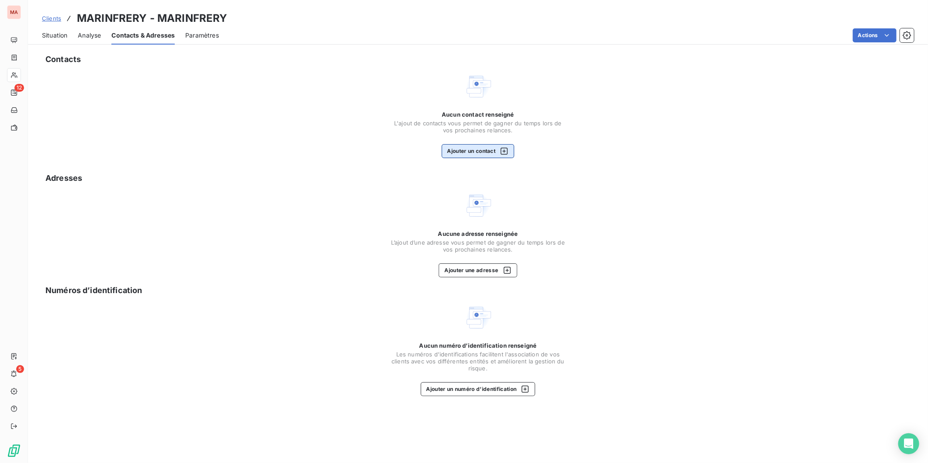
click at [466, 144] on button "Ajouter un contact" at bounding box center [478, 151] width 73 height 14
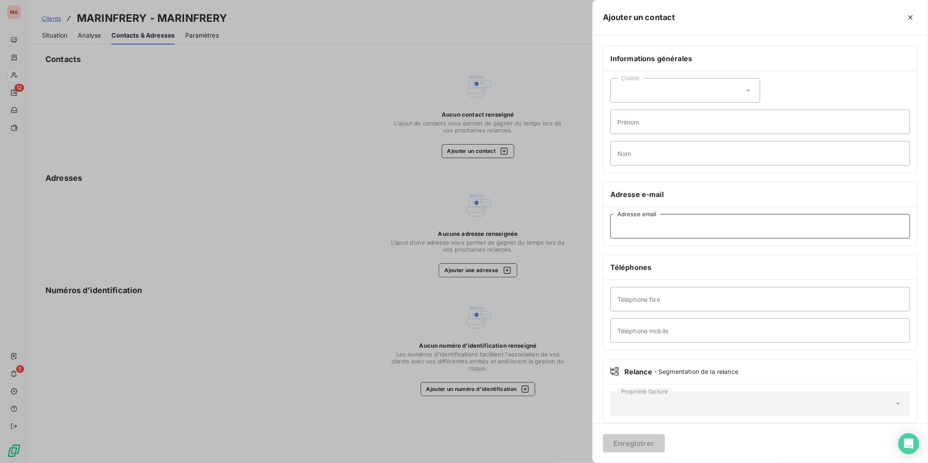
click at [754, 214] on input "Adresse email" at bounding box center [760, 226] width 300 height 24
type input "[EMAIL_ADDRESS][DOMAIN_NAME]"
click at [665, 444] on button "Enregistrer" at bounding box center [634, 443] width 62 height 18
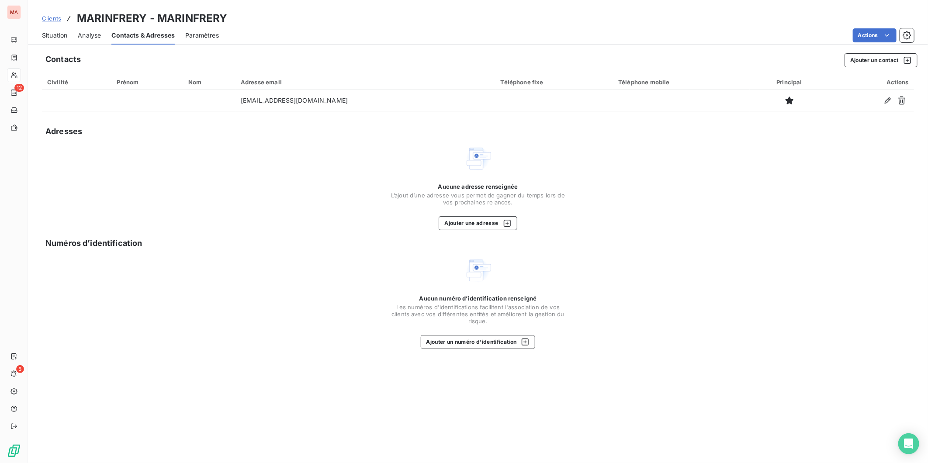
click at [45, 31] on span "Situation" at bounding box center [54, 35] width 25 height 9
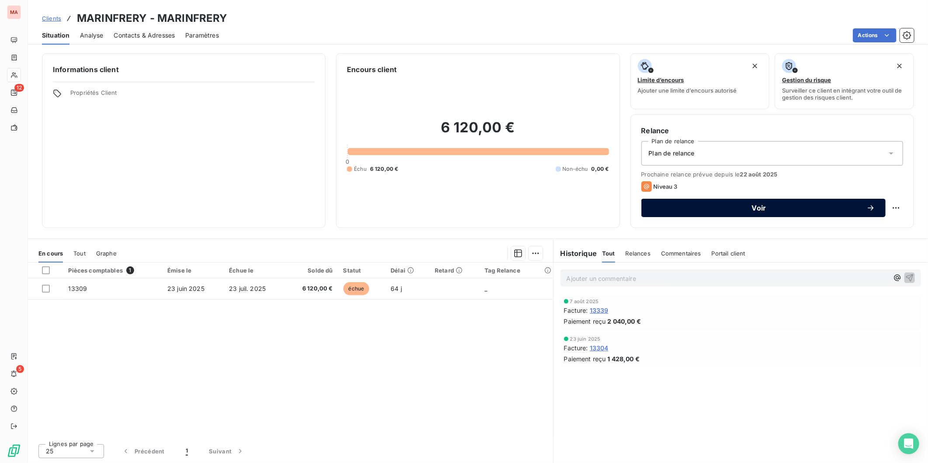
click at [689, 204] on span "Voir" at bounding box center [759, 207] width 215 height 7
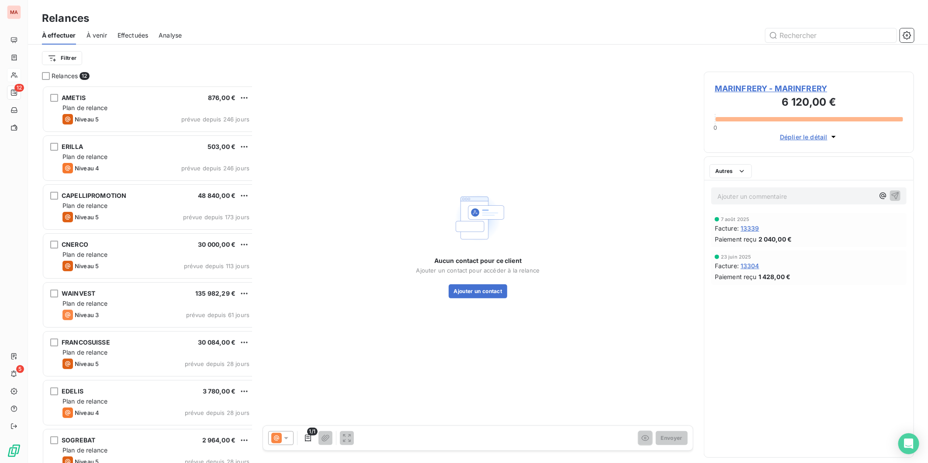
scroll to position [381, 208]
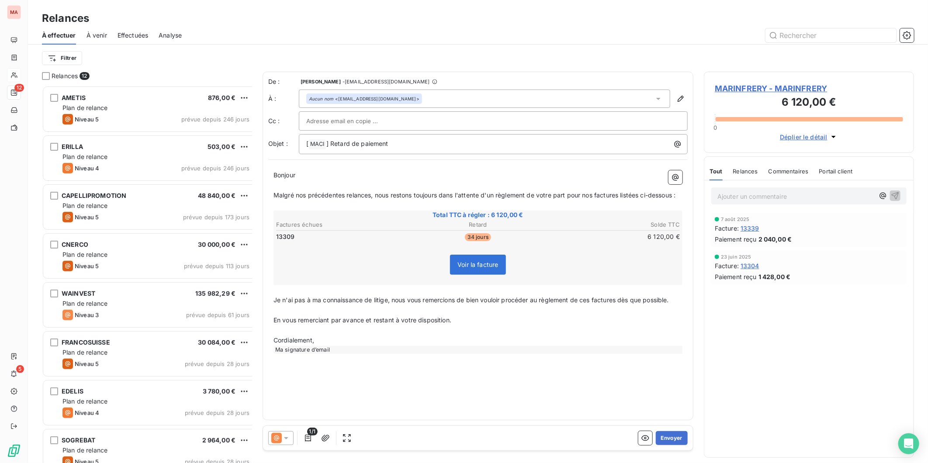
click at [274, 431] on div at bounding box center [280, 438] width 25 height 14
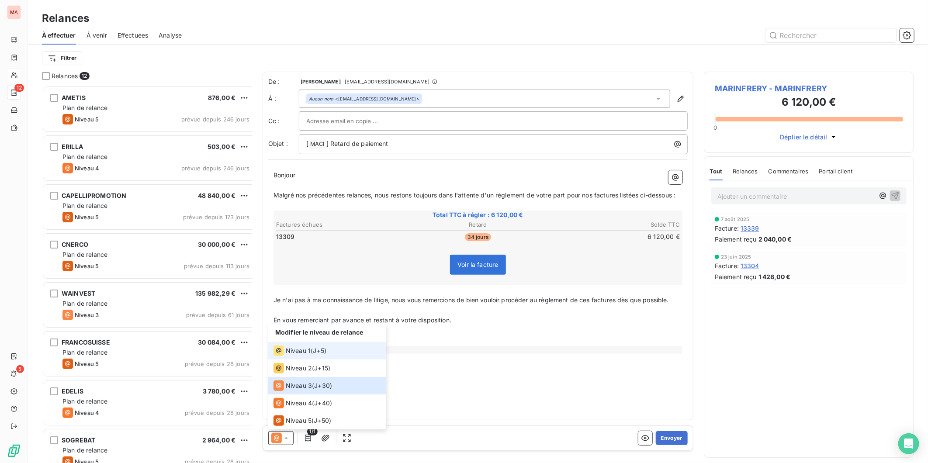
click at [290, 355] on span "Niveau 1" at bounding box center [298, 350] width 25 height 9
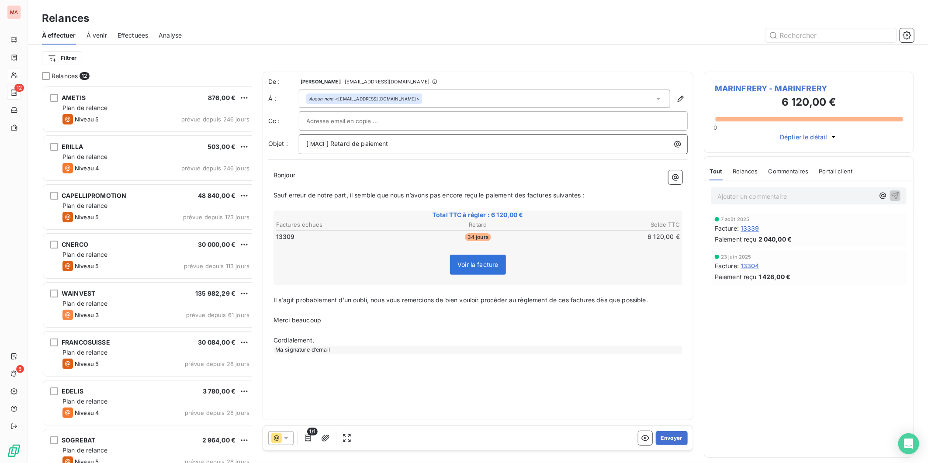
click at [368, 139] on p "[ MACI ﻿ ] Retard de paiement" at bounding box center [495, 144] width 378 height 10
click at [459, 180] on p "﻿" at bounding box center [478, 185] width 409 height 10
click at [466, 190] on p "Sauf erreur de notre part, il semble que nous n’avons pas encore reçu le paieme…" at bounding box center [478, 195] width 409 height 10
click at [480, 296] on span "Il s’agit probablement d’un oubli, nous vous remercions de bien vouloir procéde…" at bounding box center [461, 299] width 374 height 7
click at [680, 433] on button "Envoyer" at bounding box center [672, 438] width 32 height 14
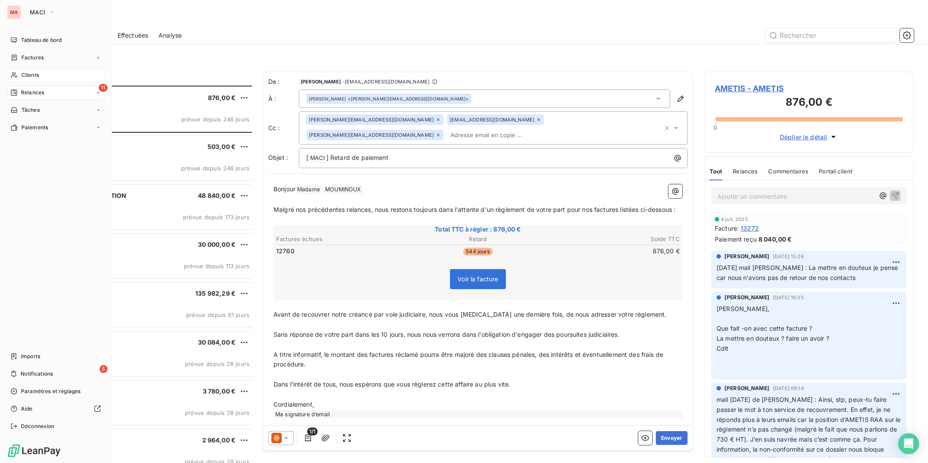
click at [27, 71] on span "Clients" at bounding box center [29, 75] width 17 height 8
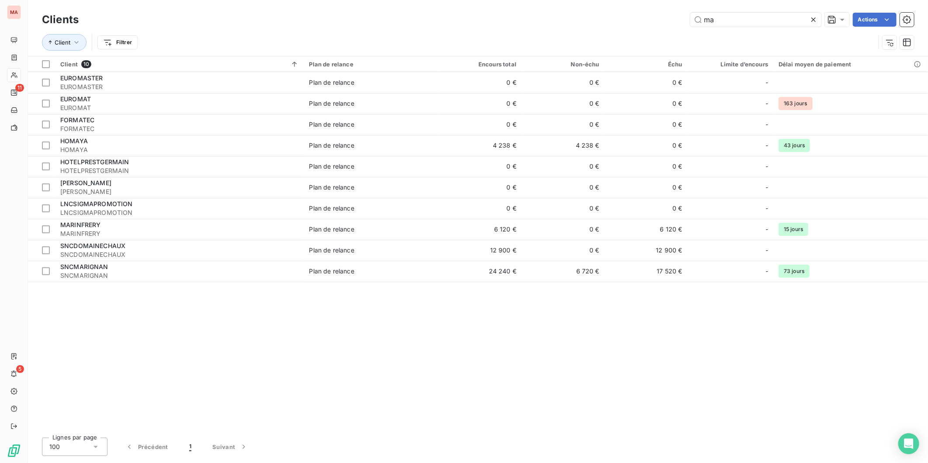
drag, startPoint x: 736, startPoint y: 19, endPoint x: 688, endPoint y: 17, distance: 48.1
click at [688, 17] on div "ma Actions" at bounding box center [501, 20] width 825 height 14
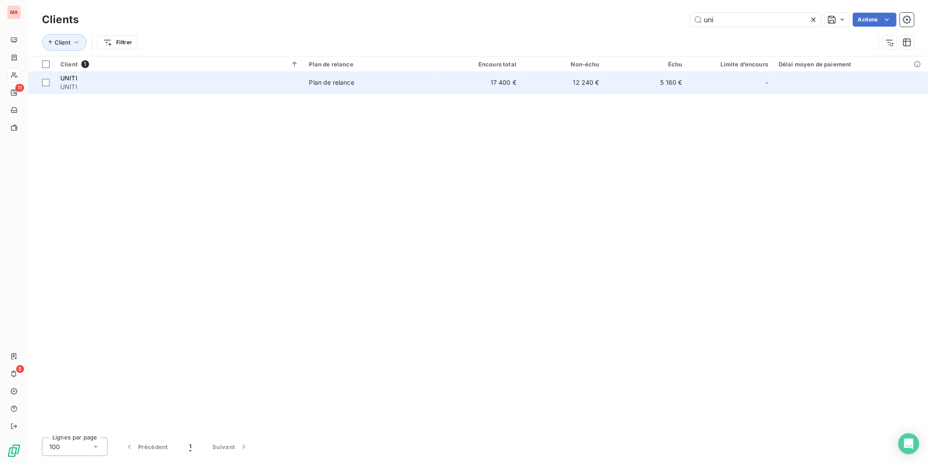
type input "uni"
click at [447, 72] on td "17 400 €" at bounding box center [480, 82] width 83 height 21
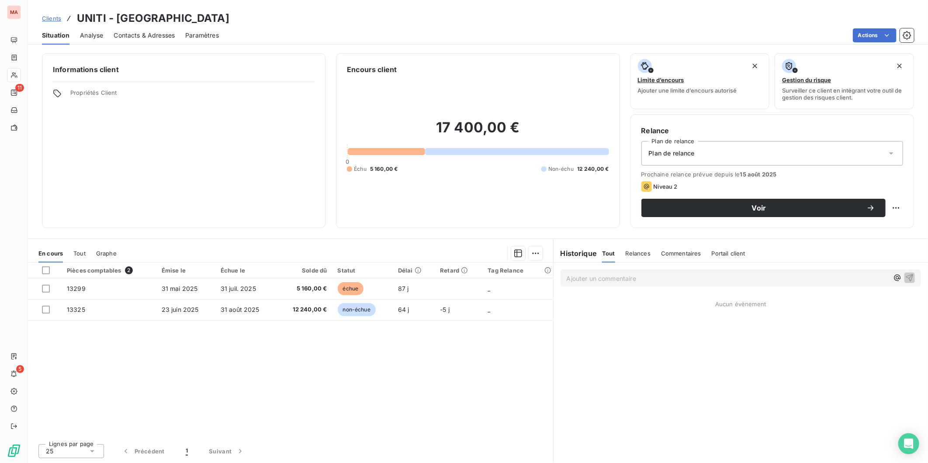
click at [152, 31] on span "Contacts & Adresses" at bounding box center [144, 35] width 61 height 9
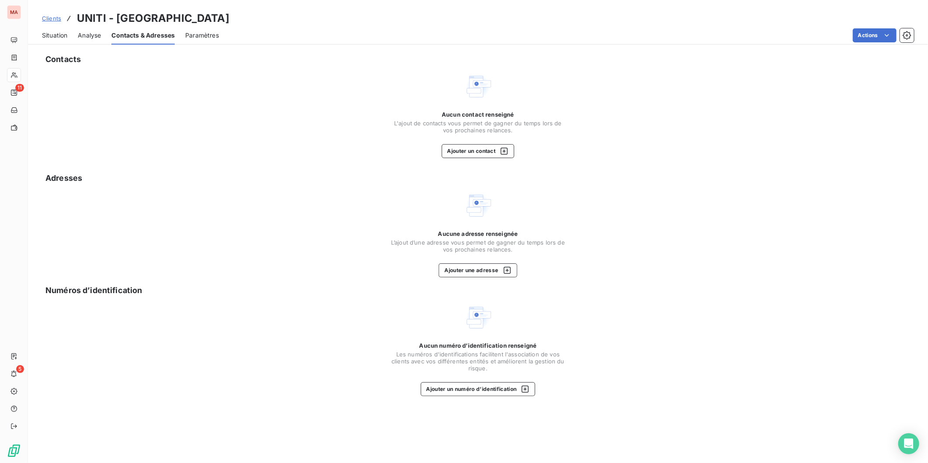
click at [47, 31] on span "Situation" at bounding box center [54, 35] width 25 height 9
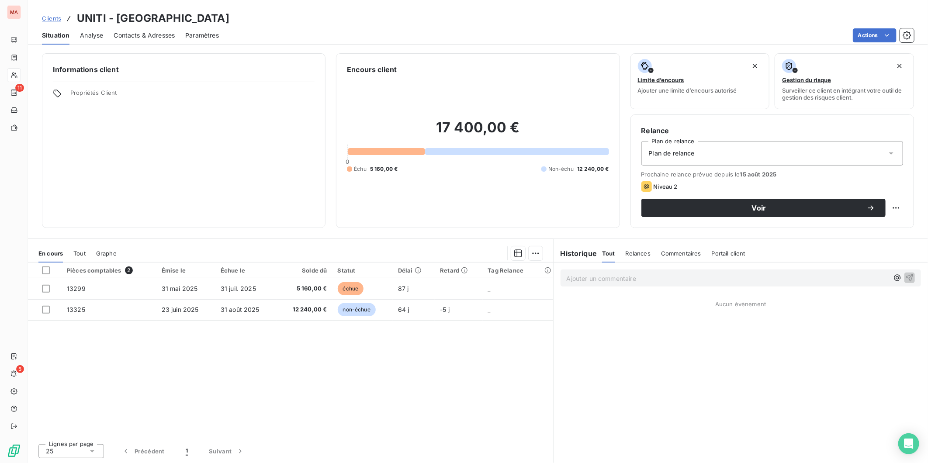
click at [127, 31] on span "Contacts & Adresses" at bounding box center [144, 35] width 61 height 9
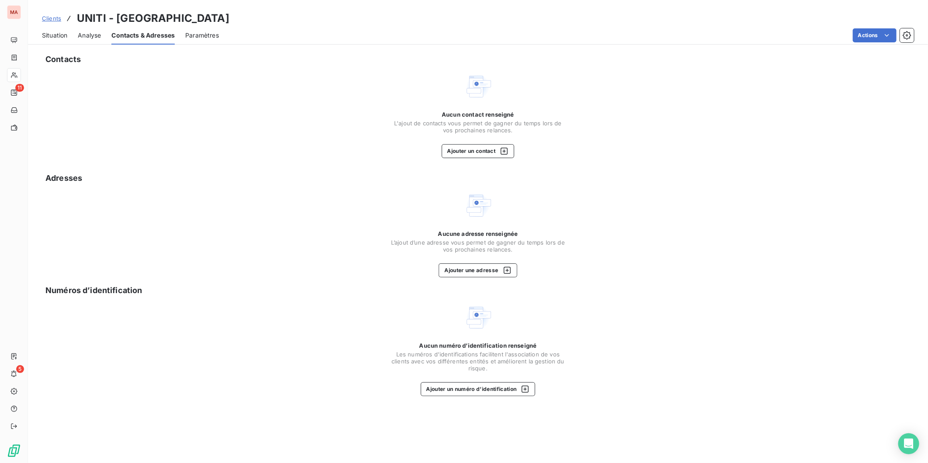
click at [44, 34] on div "Situation" at bounding box center [54, 35] width 25 height 18
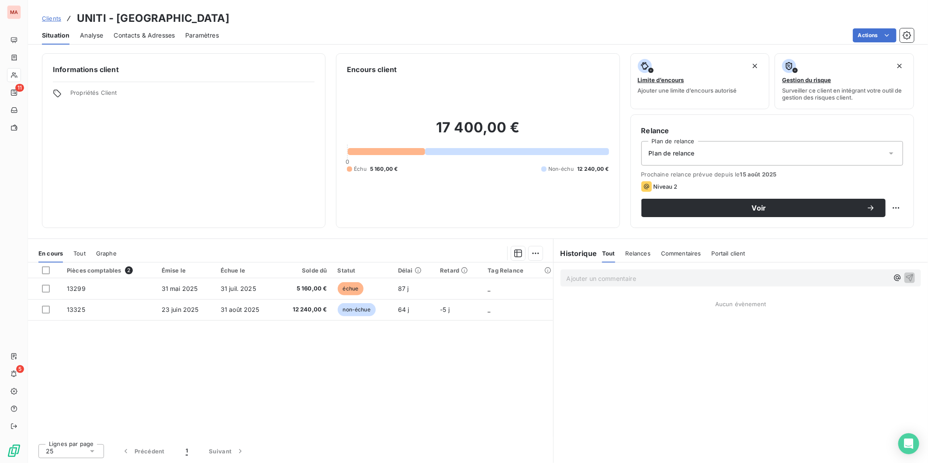
click at [142, 31] on span "Contacts & Adresses" at bounding box center [144, 35] width 61 height 9
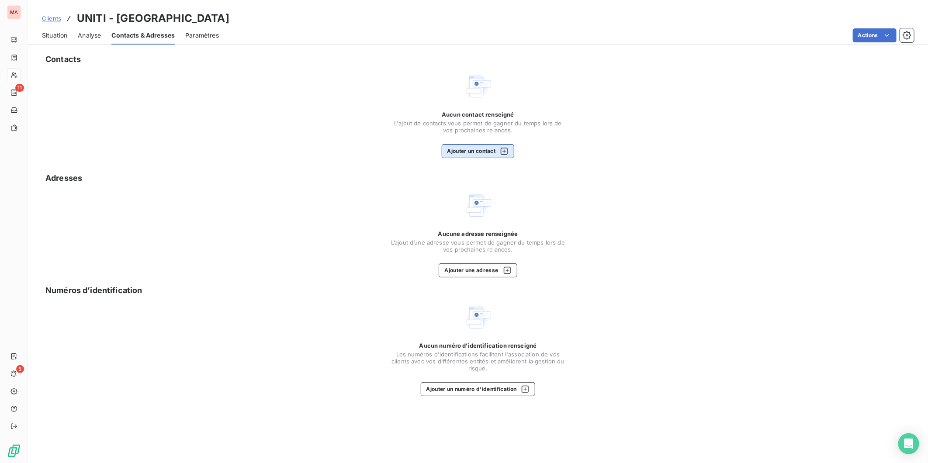
click at [486, 144] on button "Ajouter un contact" at bounding box center [478, 151] width 73 height 14
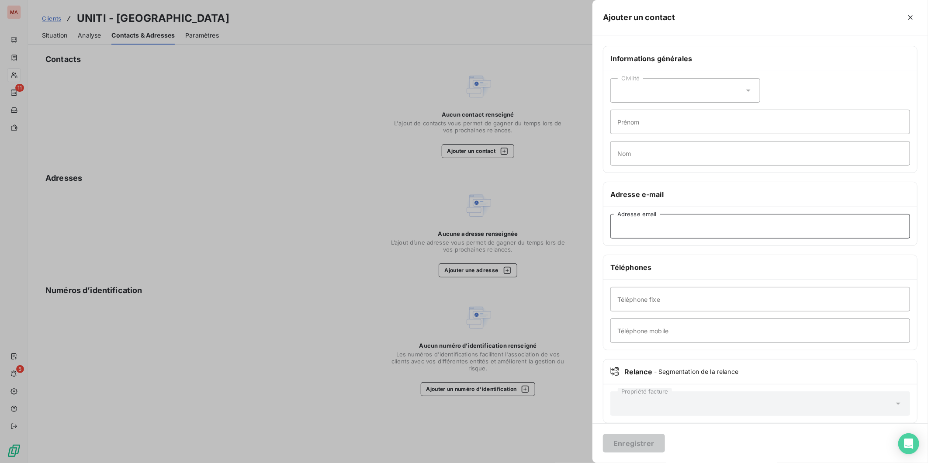
click at [715, 214] on input "Adresse email" at bounding box center [760, 226] width 300 height 24
paste input "[EMAIL_ADDRESS][DOMAIN_NAME]"
type input "[EMAIL_ADDRESS][DOMAIN_NAME]"
click at [665, 438] on button "Enregistrer" at bounding box center [634, 443] width 62 height 18
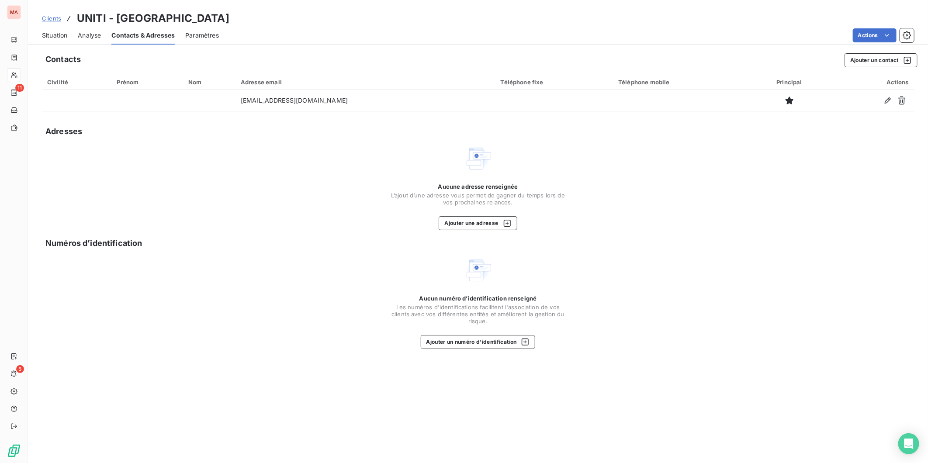
click at [42, 31] on span "Situation" at bounding box center [54, 35] width 25 height 9
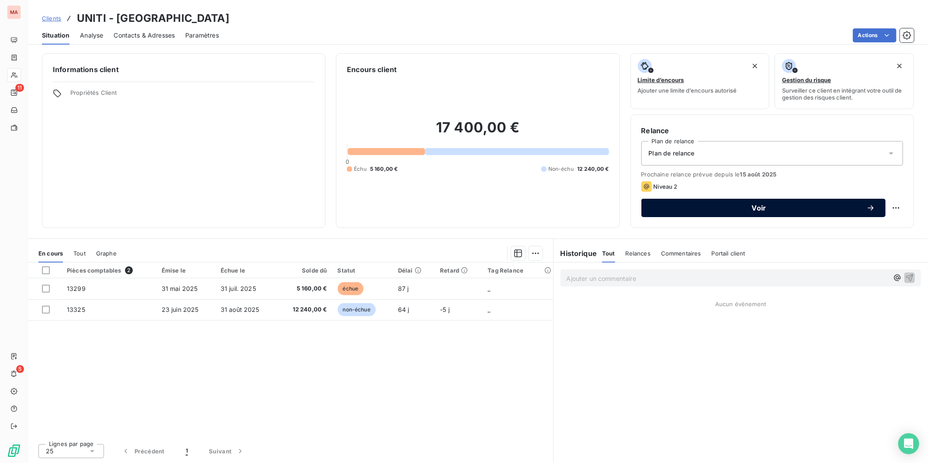
click at [677, 204] on span "Voir" at bounding box center [759, 207] width 215 height 7
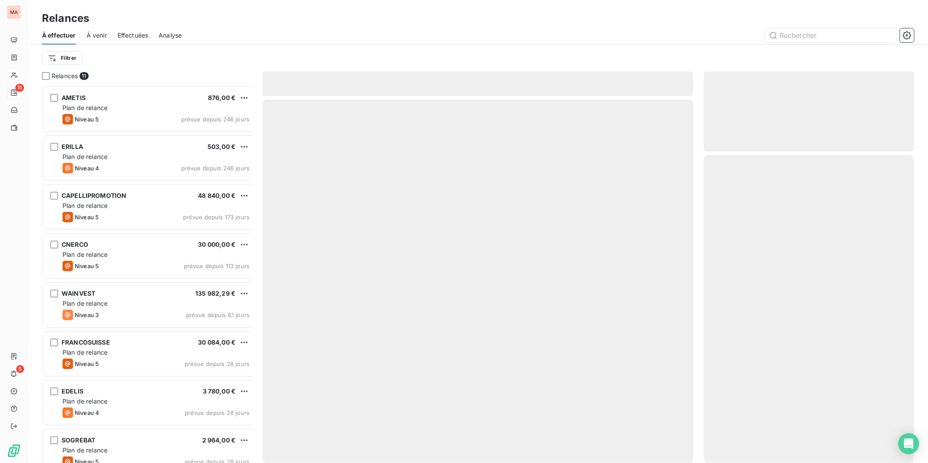
scroll to position [381, 208]
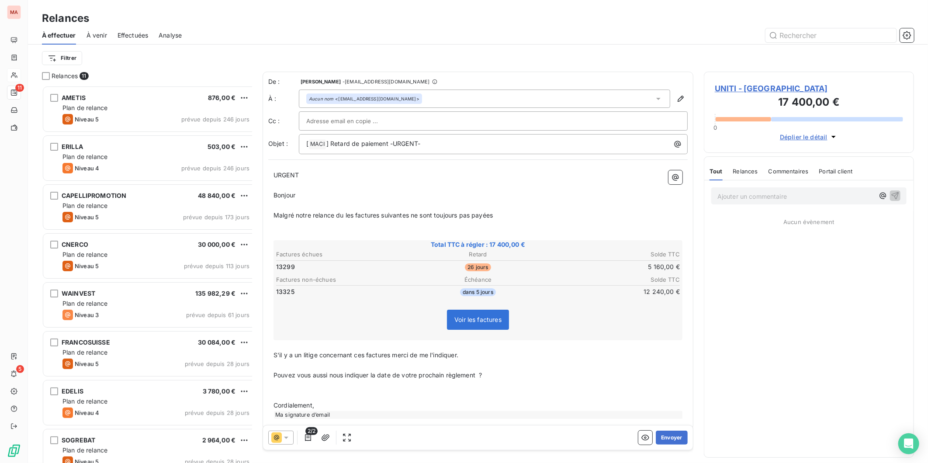
click at [282, 435] on icon at bounding box center [286, 438] width 9 height 9
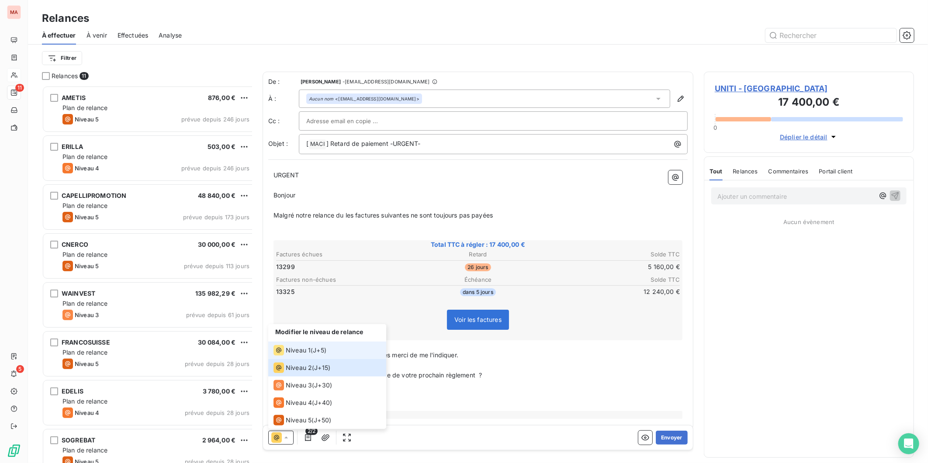
click at [286, 355] on span "Niveau 1" at bounding box center [298, 350] width 25 height 9
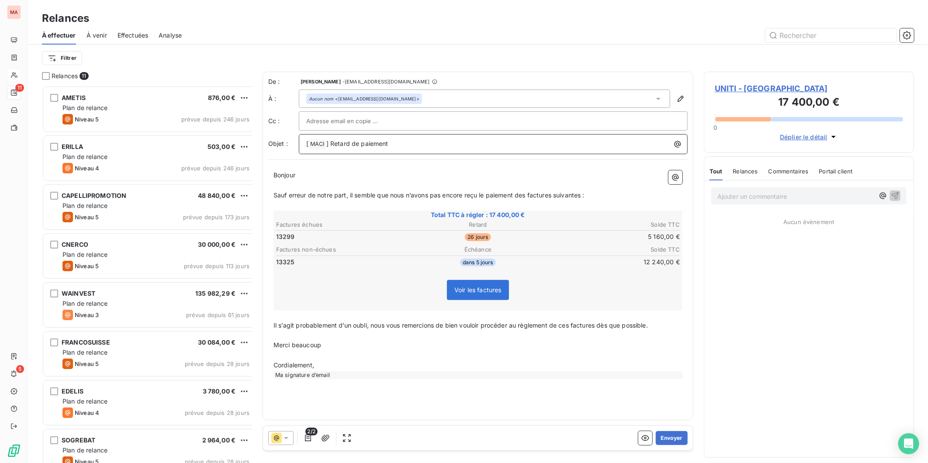
click at [364, 139] on p "[ MACI ﻿ ] Retard de paiement" at bounding box center [495, 144] width 378 height 10
click at [669, 431] on button "Envoyer" at bounding box center [672, 438] width 32 height 14
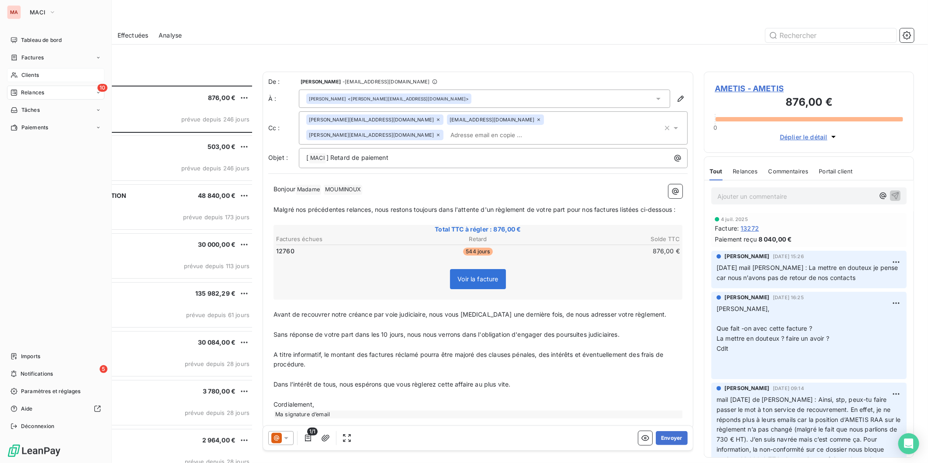
drag, startPoint x: 24, startPoint y: 57, endPoint x: 38, endPoint y: 57, distance: 14.4
click at [24, 71] on span "Clients" at bounding box center [29, 75] width 17 height 8
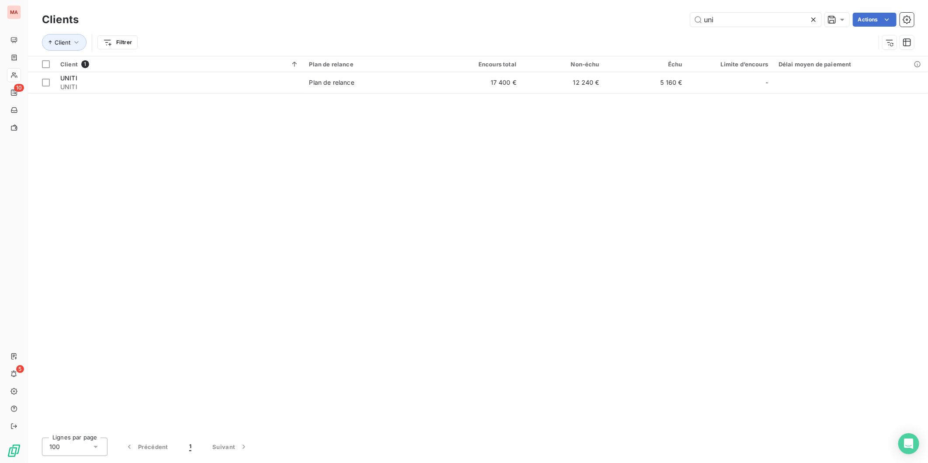
drag, startPoint x: 733, startPoint y: 19, endPoint x: 703, endPoint y: 19, distance: 29.7
click at [703, 19] on div "uni Actions" at bounding box center [501, 20] width 825 height 14
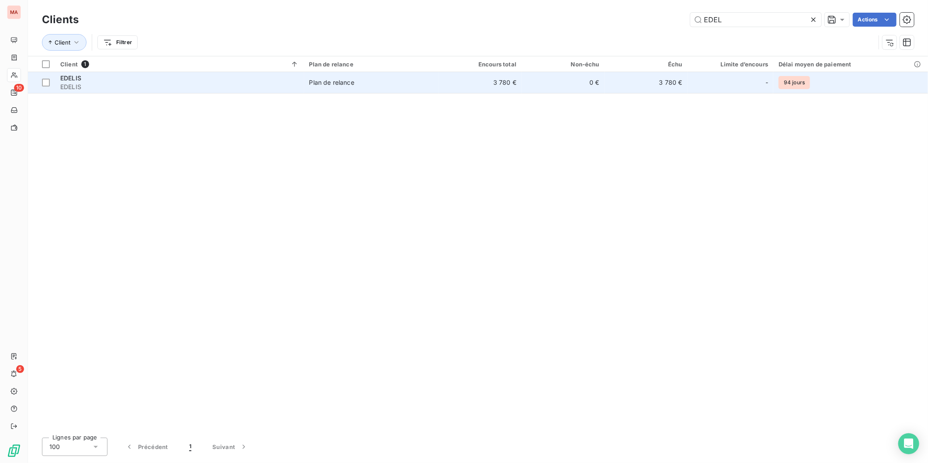
type input "EDEL"
click at [527, 76] on td "0 €" at bounding box center [563, 82] width 83 height 21
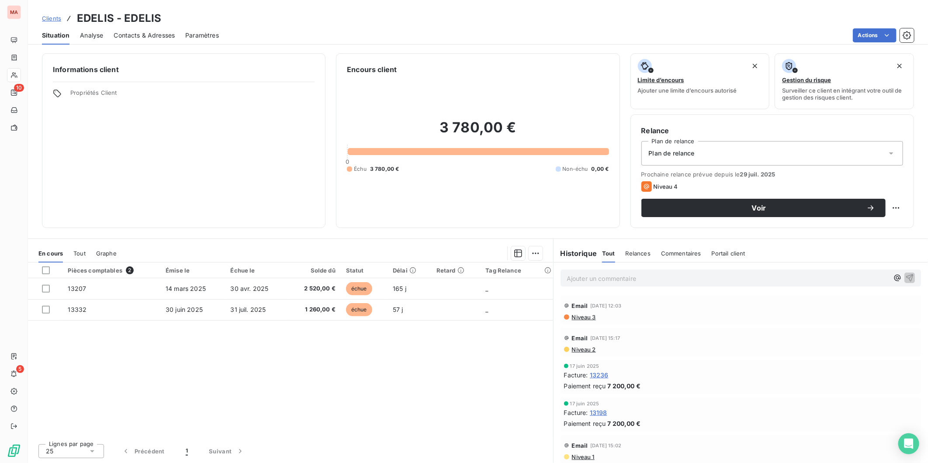
click at [137, 31] on div "Contacts & Adresses" at bounding box center [144, 35] width 61 height 18
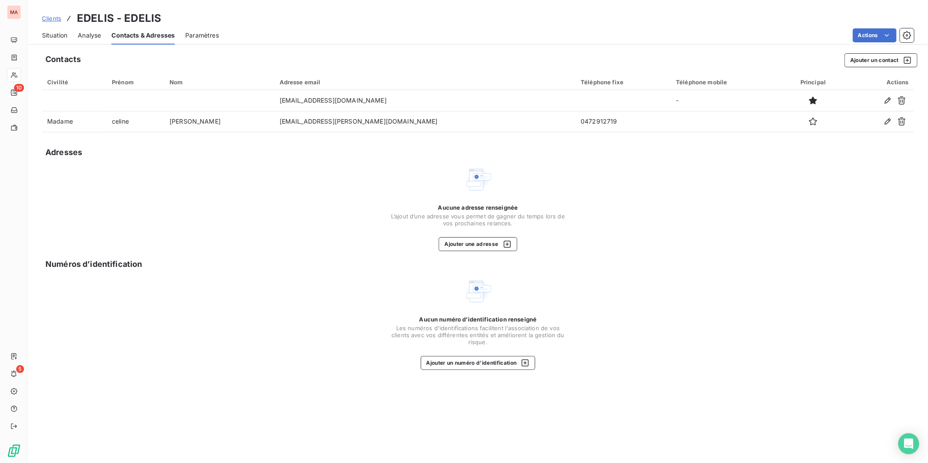
click at [42, 31] on span "Situation" at bounding box center [54, 35] width 25 height 9
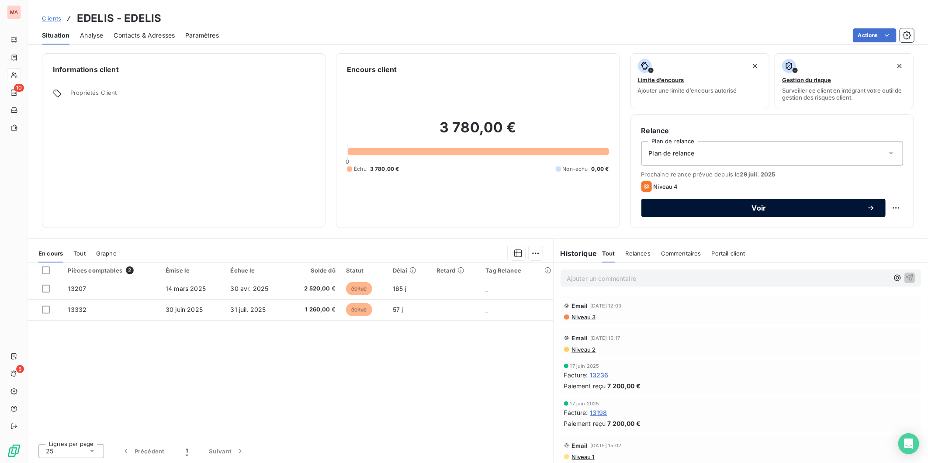
click at [685, 204] on span "Voir" at bounding box center [759, 207] width 215 height 7
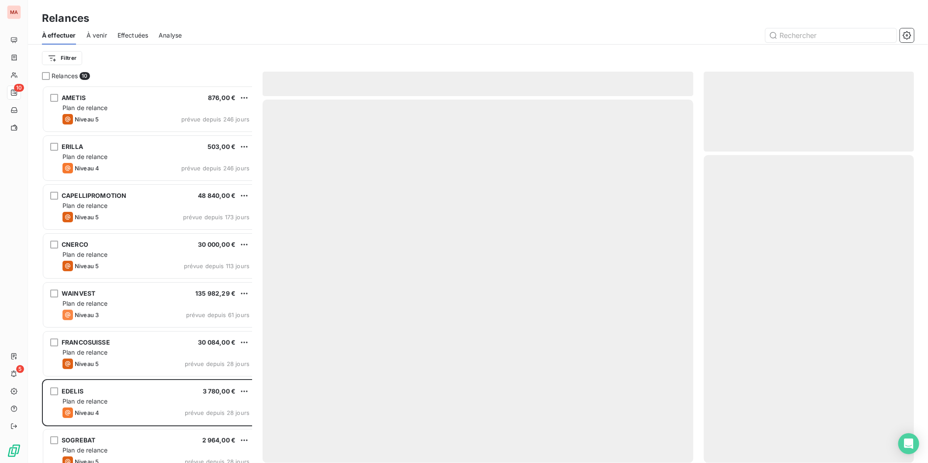
scroll to position [381, 208]
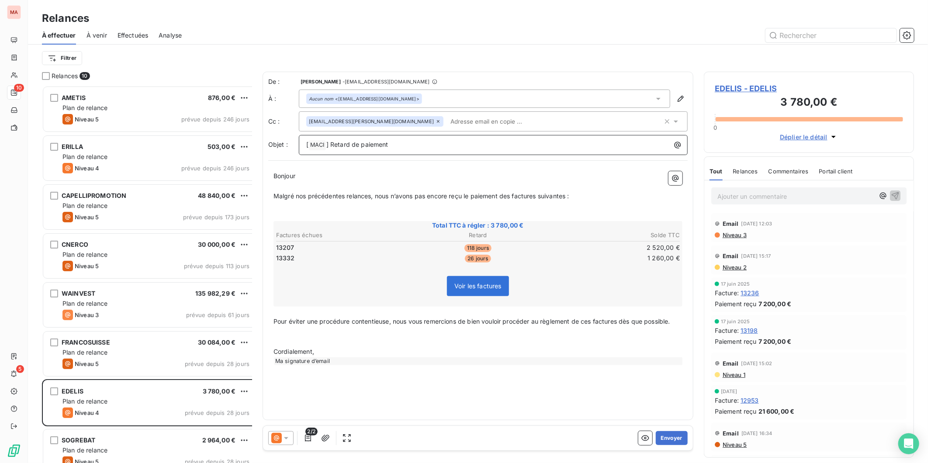
click at [391, 140] on p "[ MACI ﻿ ] Retard de paiement" at bounding box center [495, 145] width 378 height 10
click at [666, 431] on button "Envoyer" at bounding box center [672, 438] width 32 height 14
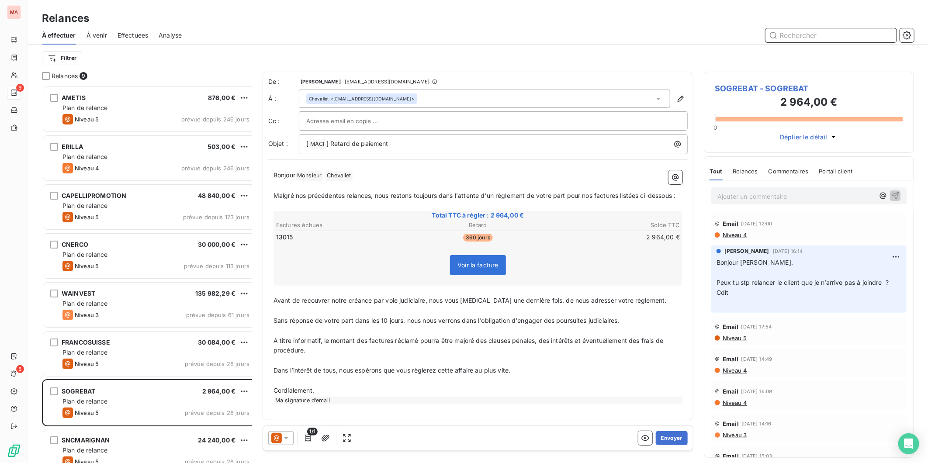
click at [843, 28] on input "text" at bounding box center [830, 35] width 131 height 14
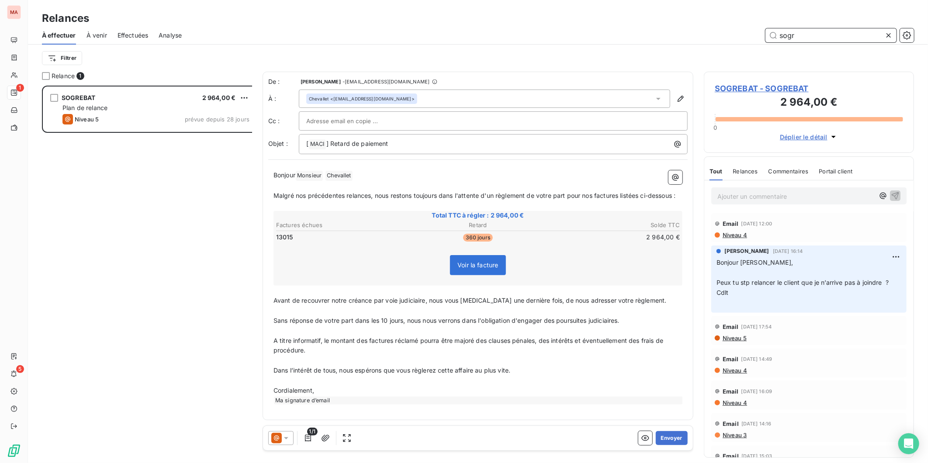
scroll to position [381, 208]
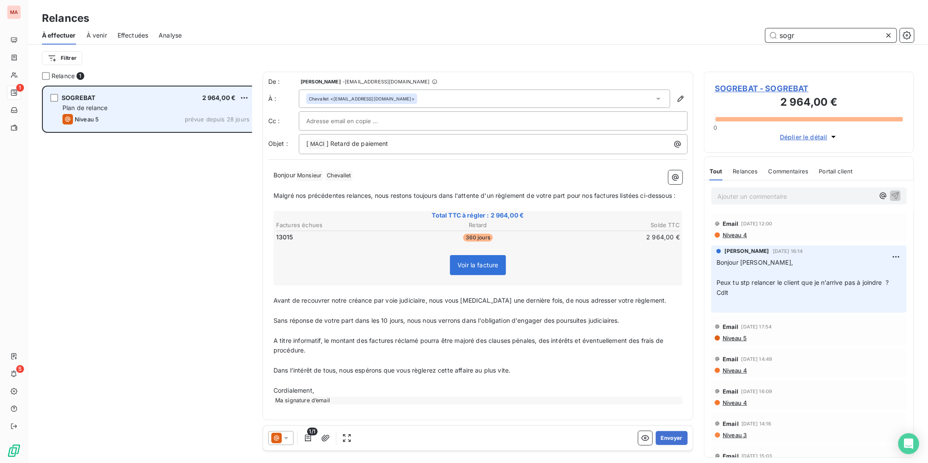
type input "sogr"
click at [180, 89] on div "SOGREBAT 2 964,00 € Plan de relance Niveau 5 prévue depuis 28 jours" at bounding box center [149, 109] width 213 height 45
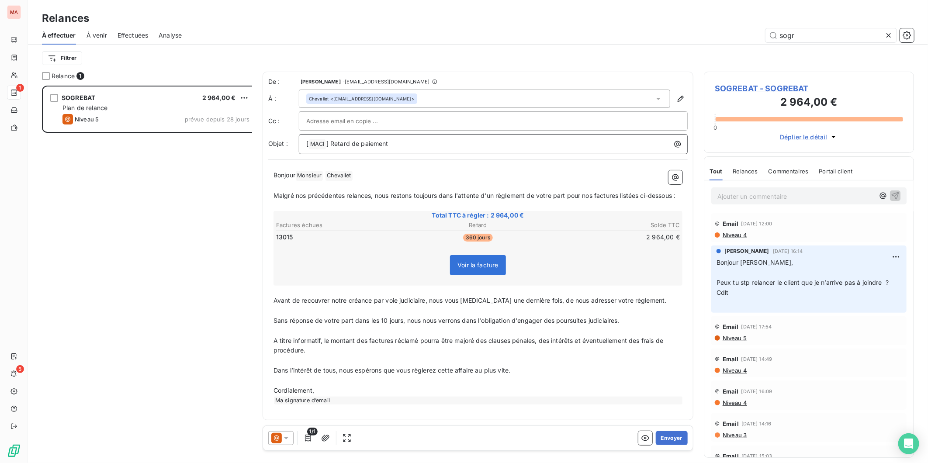
click at [384, 139] on p "[ MACI ﻿ ] Retard de paiement" at bounding box center [495, 144] width 378 height 10
click at [680, 431] on button "Envoyer" at bounding box center [672, 438] width 32 height 14
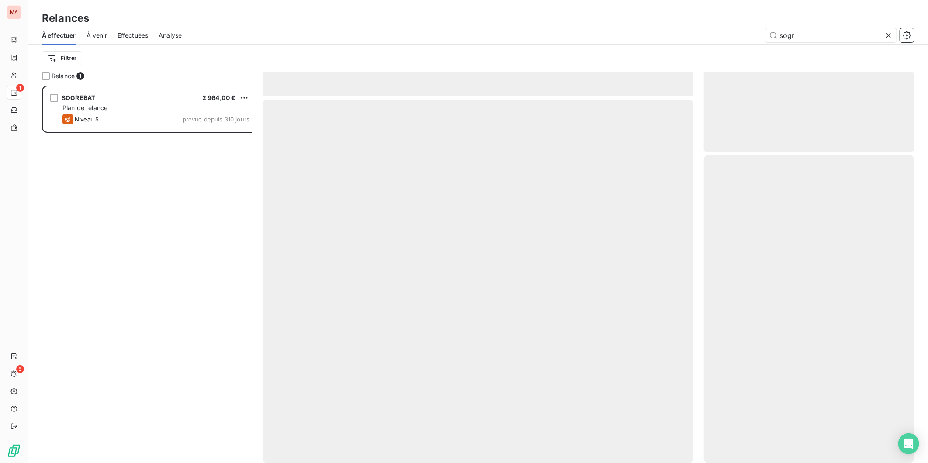
scroll to position [381, 208]
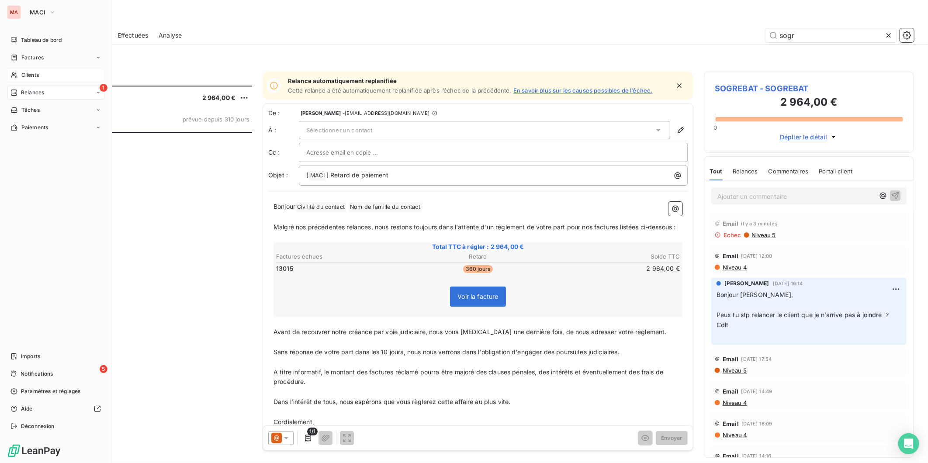
click at [30, 71] on span "Clients" at bounding box center [29, 75] width 17 height 8
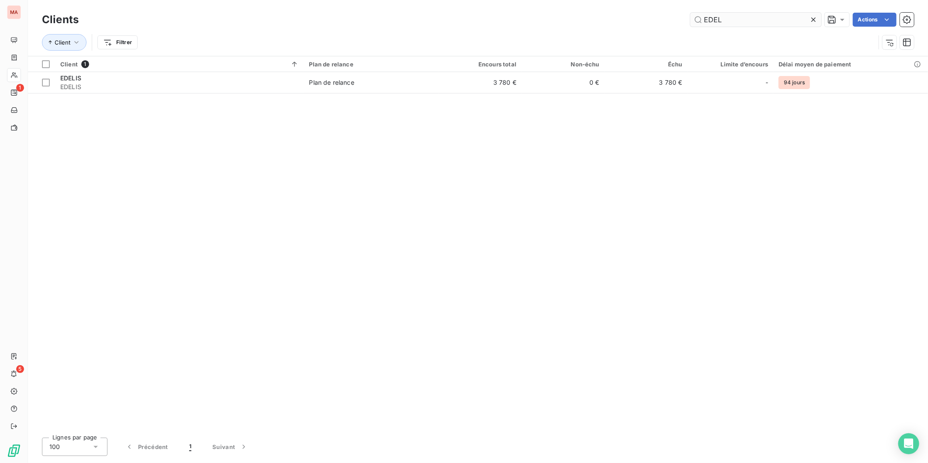
click at [742, 21] on input "EDEL" at bounding box center [755, 20] width 131 height 14
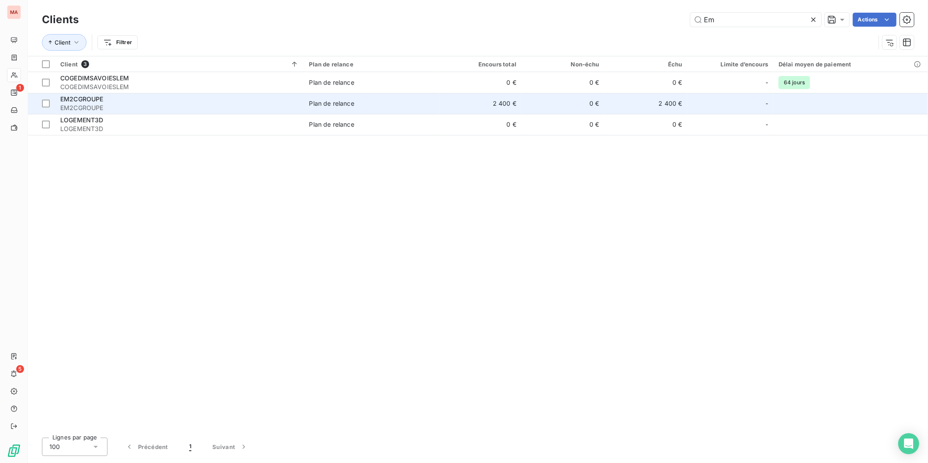
type input "Em"
click at [142, 95] on div "EM2CGROUPE" at bounding box center [179, 99] width 239 height 9
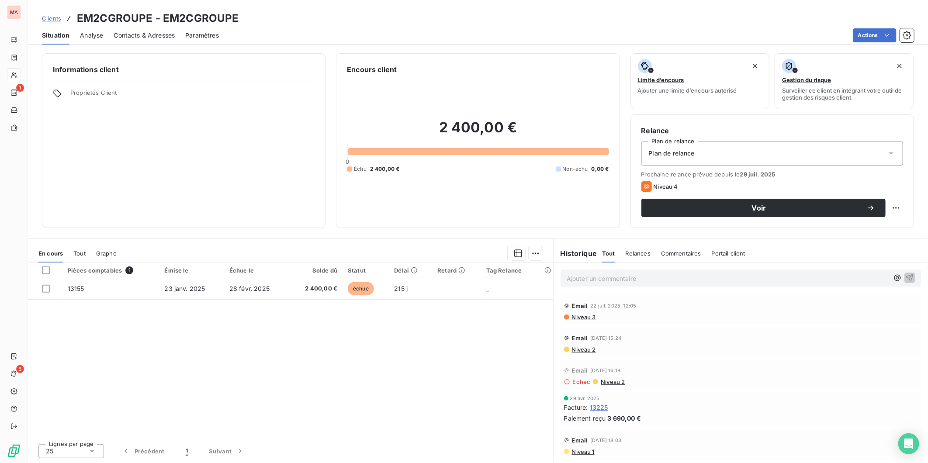
click at [582, 314] on span "Niveau 3" at bounding box center [583, 317] width 25 height 7
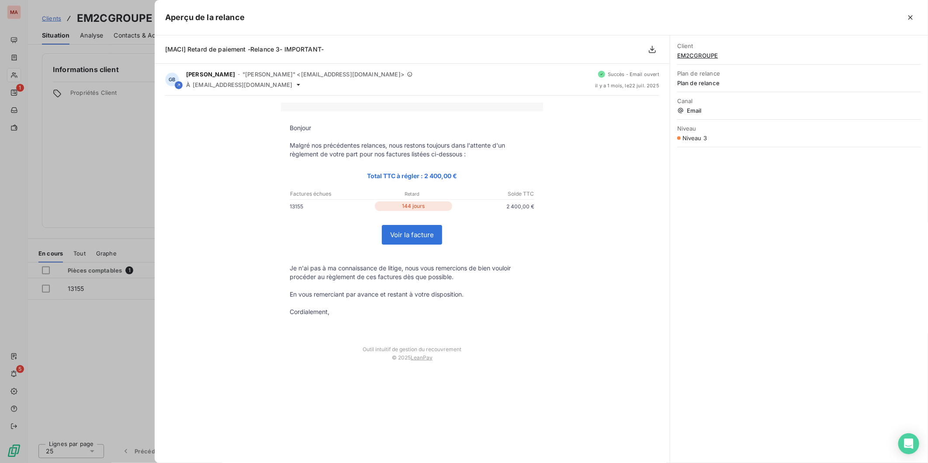
click at [915, 15] on icon "button" at bounding box center [910, 17] width 9 height 9
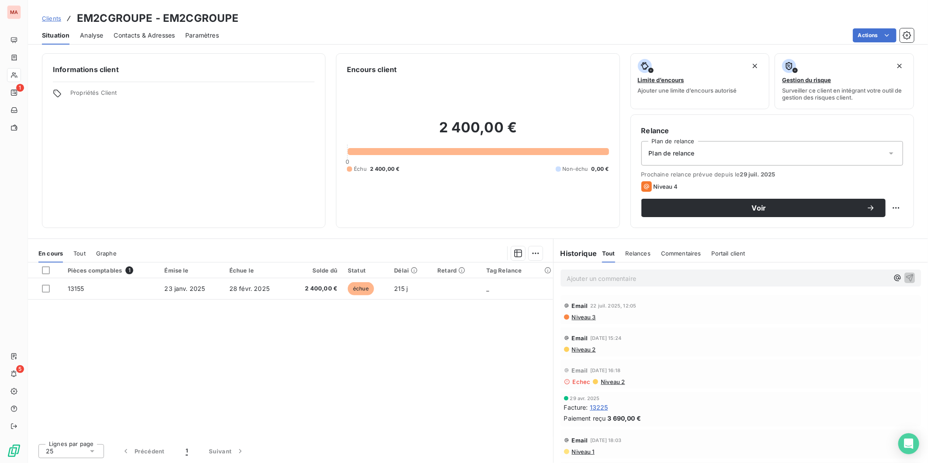
click at [133, 31] on span "Contacts & Adresses" at bounding box center [144, 35] width 61 height 9
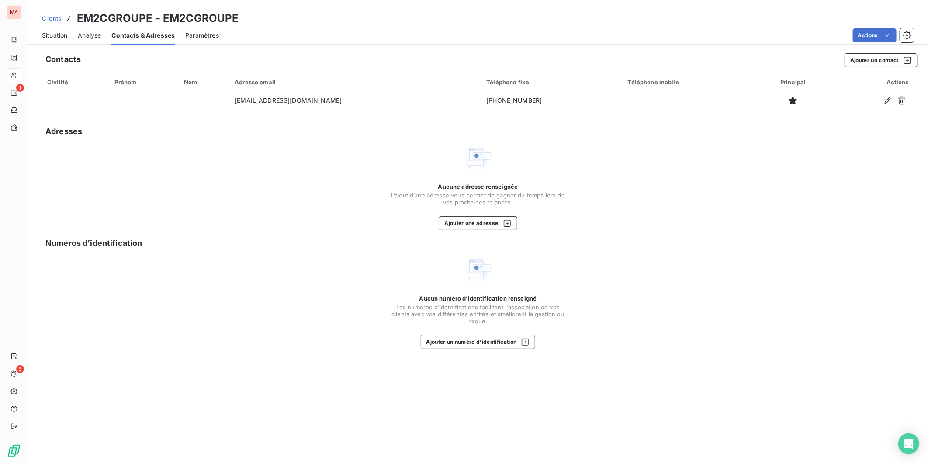
click at [49, 31] on span "Situation" at bounding box center [54, 35] width 25 height 9
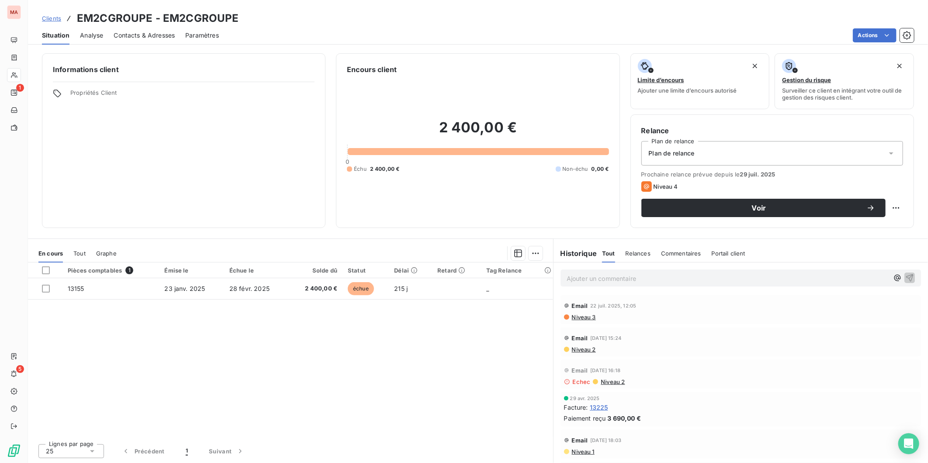
click at [121, 31] on span "Contacts & Adresses" at bounding box center [144, 35] width 61 height 9
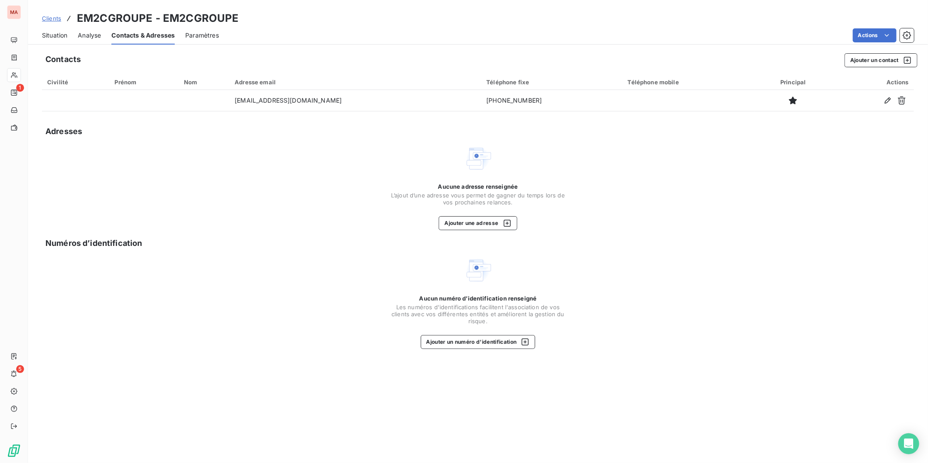
click at [42, 31] on span "Situation" at bounding box center [54, 35] width 25 height 9
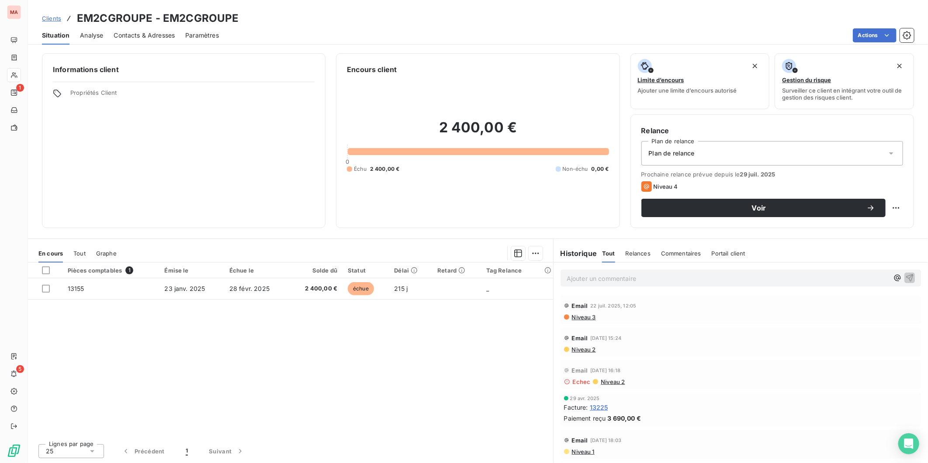
click at [135, 31] on span "Contacts & Adresses" at bounding box center [144, 35] width 61 height 9
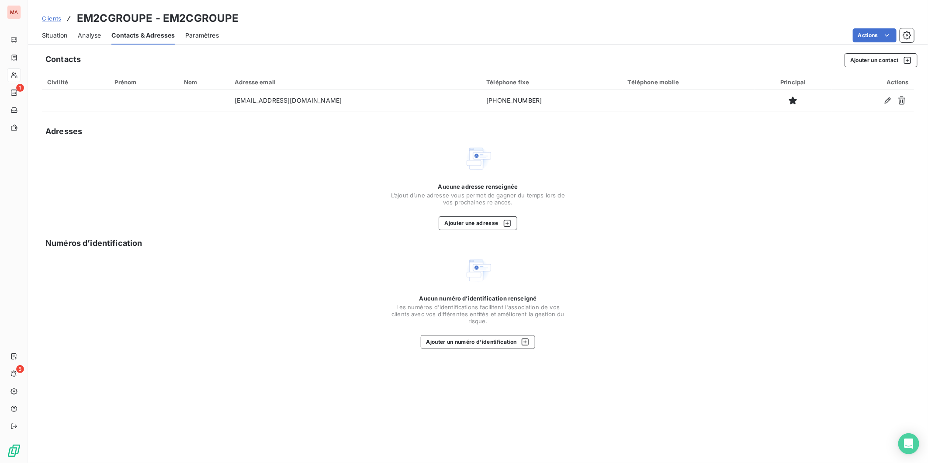
click at [47, 31] on span "Situation" at bounding box center [54, 35] width 25 height 9
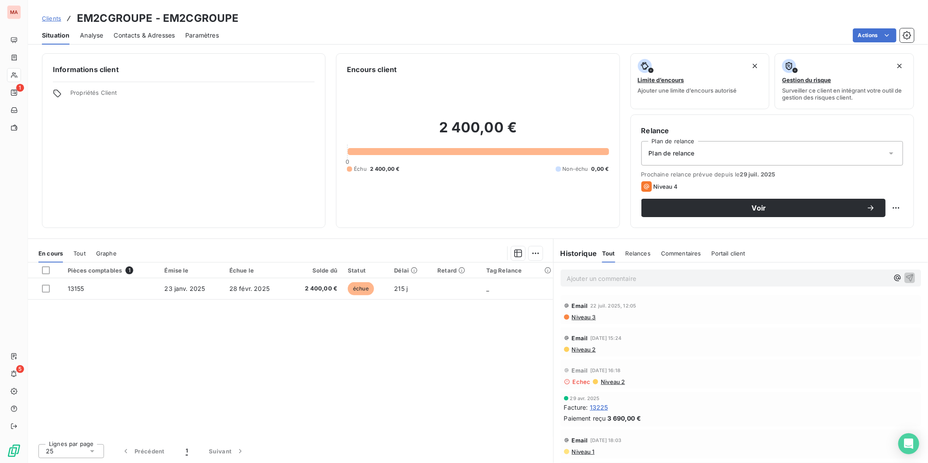
click at [146, 32] on div "Contacts & Adresses" at bounding box center [144, 35] width 61 height 18
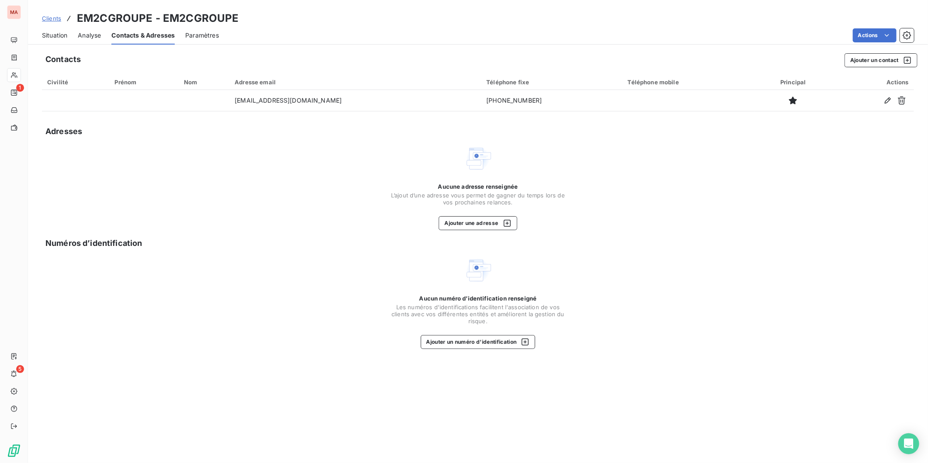
click at [46, 31] on span "Situation" at bounding box center [54, 35] width 25 height 9
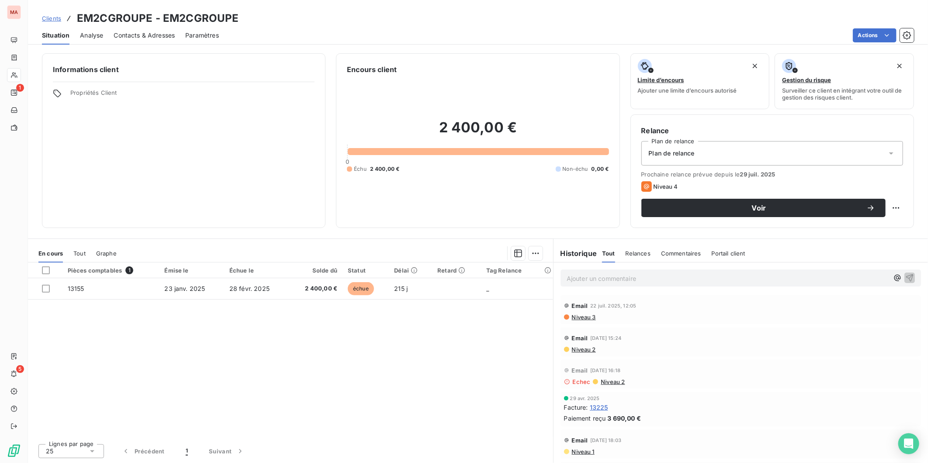
click at [626, 250] on span "Relances" at bounding box center [638, 253] width 25 height 7
click at [572, 314] on span "Niveau 3" at bounding box center [583, 317] width 25 height 7
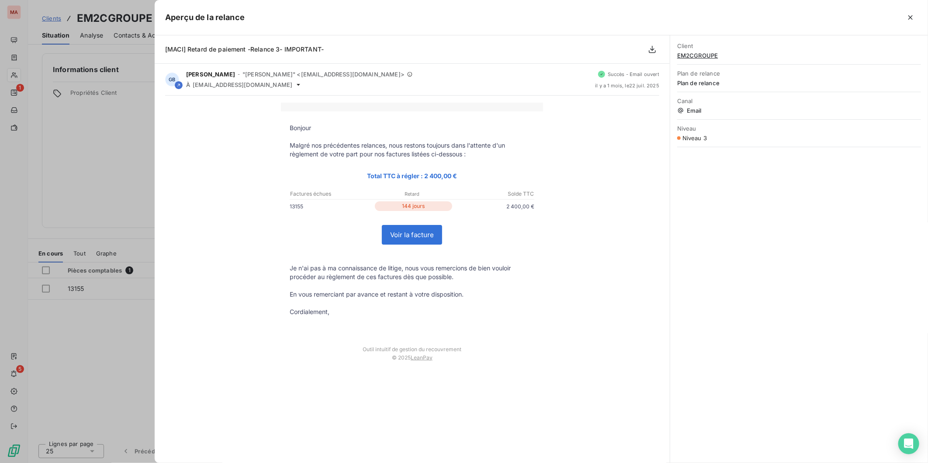
click at [138, 99] on div at bounding box center [464, 231] width 928 height 463
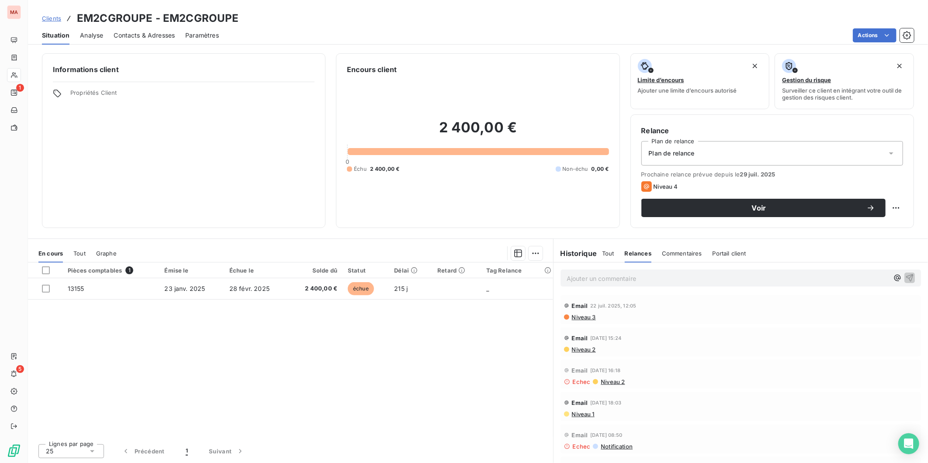
click at [142, 26] on div "Contacts & Adresses" at bounding box center [144, 35] width 61 height 18
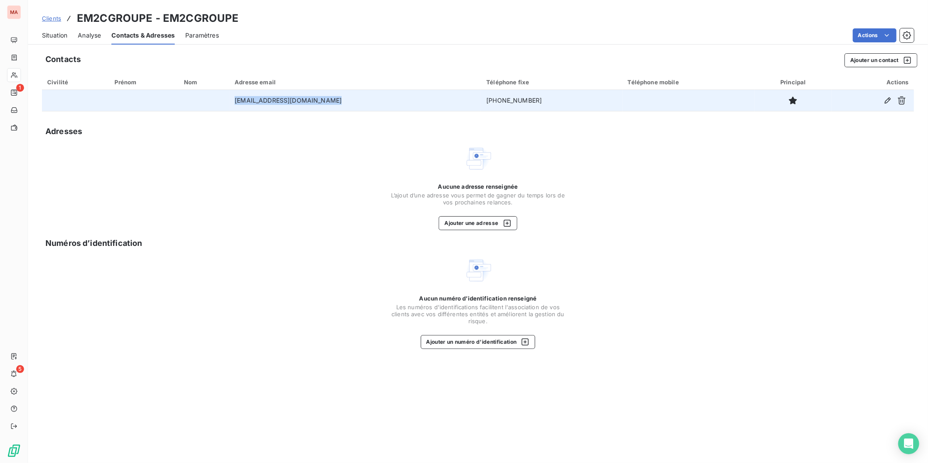
drag, startPoint x: 349, startPoint y: 84, endPoint x: 225, endPoint y: 80, distance: 123.7
click at [229, 90] on td "[EMAIL_ADDRESS][DOMAIN_NAME]" at bounding box center [355, 100] width 252 height 21
copy td "[EMAIL_ADDRESS][DOMAIN_NAME]"
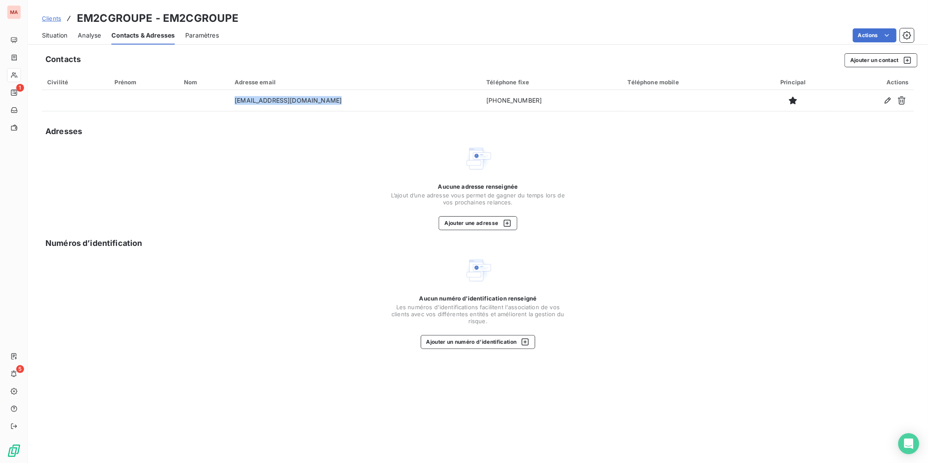
drag, startPoint x: 49, startPoint y: 25, endPoint x: 56, endPoint y: 36, distance: 13.0
click at [49, 31] on span "Situation" at bounding box center [54, 35] width 25 height 9
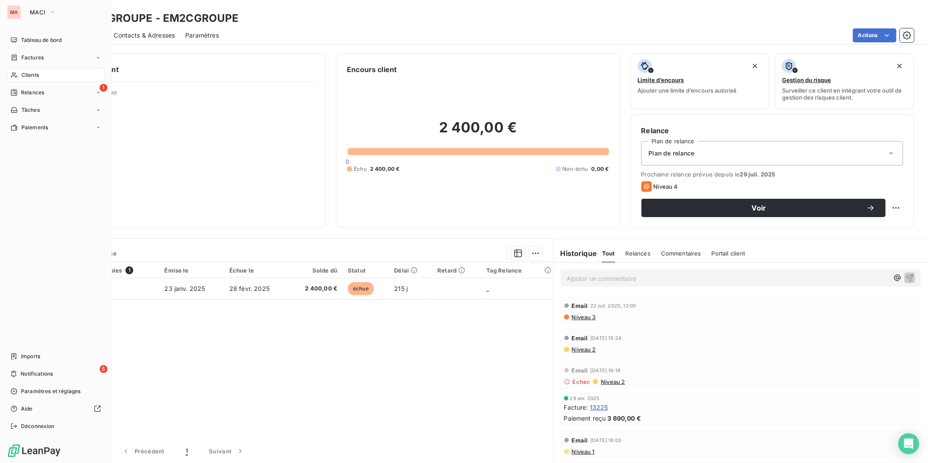
click at [21, 71] on span "Clients" at bounding box center [29, 75] width 17 height 8
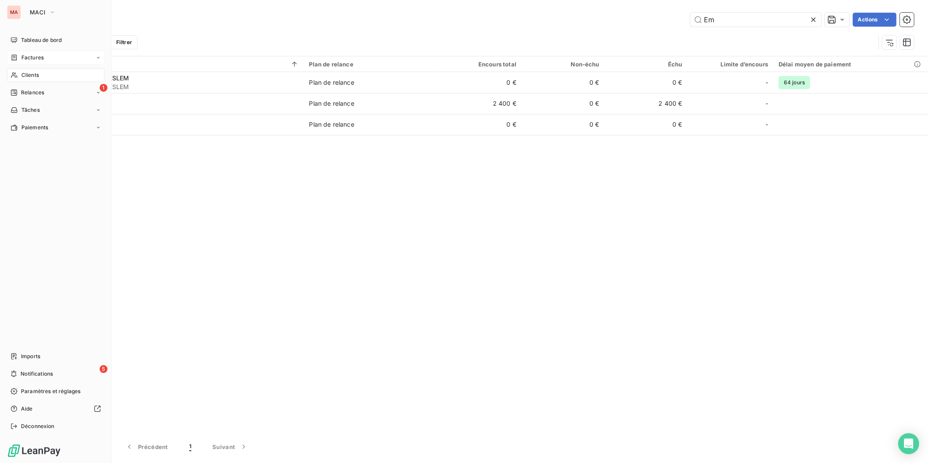
click at [29, 54] on span "Factures" at bounding box center [32, 58] width 22 height 8
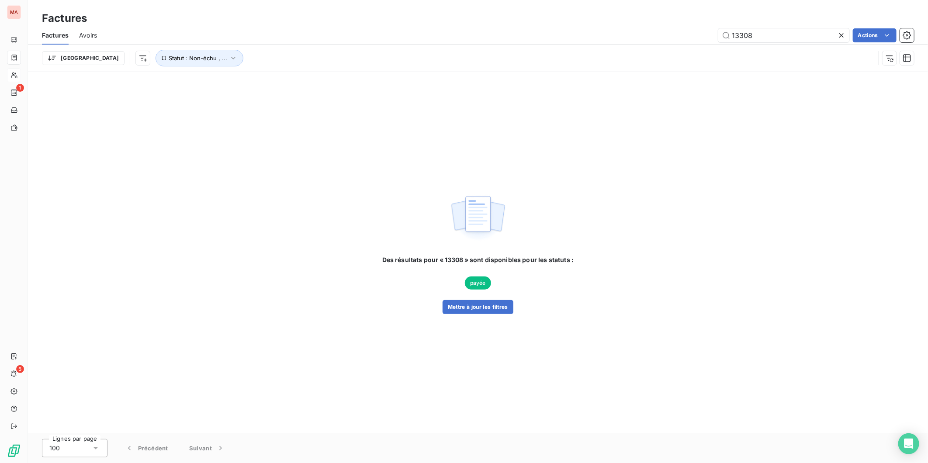
drag, startPoint x: 764, startPoint y: 27, endPoint x: 695, endPoint y: 31, distance: 68.7
click at [696, 31] on div "13308 Actions" at bounding box center [510, 35] width 807 height 14
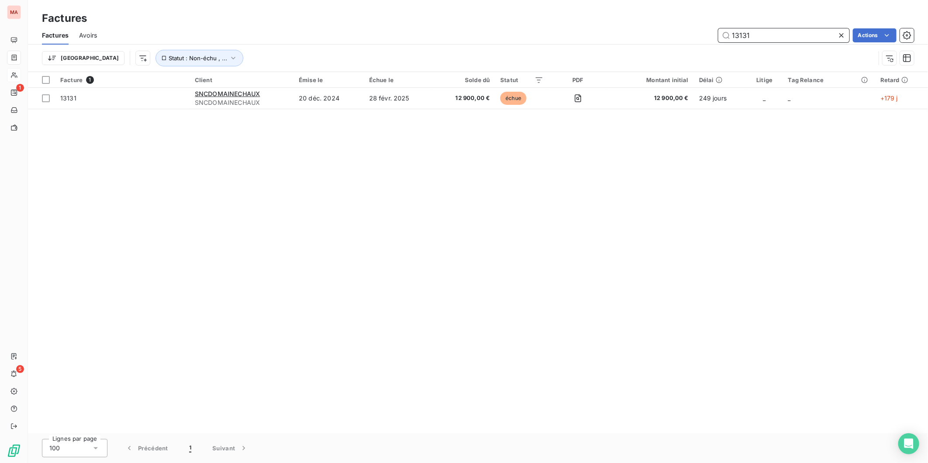
drag, startPoint x: 772, startPoint y: 24, endPoint x: 720, endPoint y: 25, distance: 52.0
click at [720, 28] on div "13131 Actions" at bounding box center [510, 35] width 807 height 14
type input "13253"
